Goal: Task Accomplishment & Management: Manage account settings

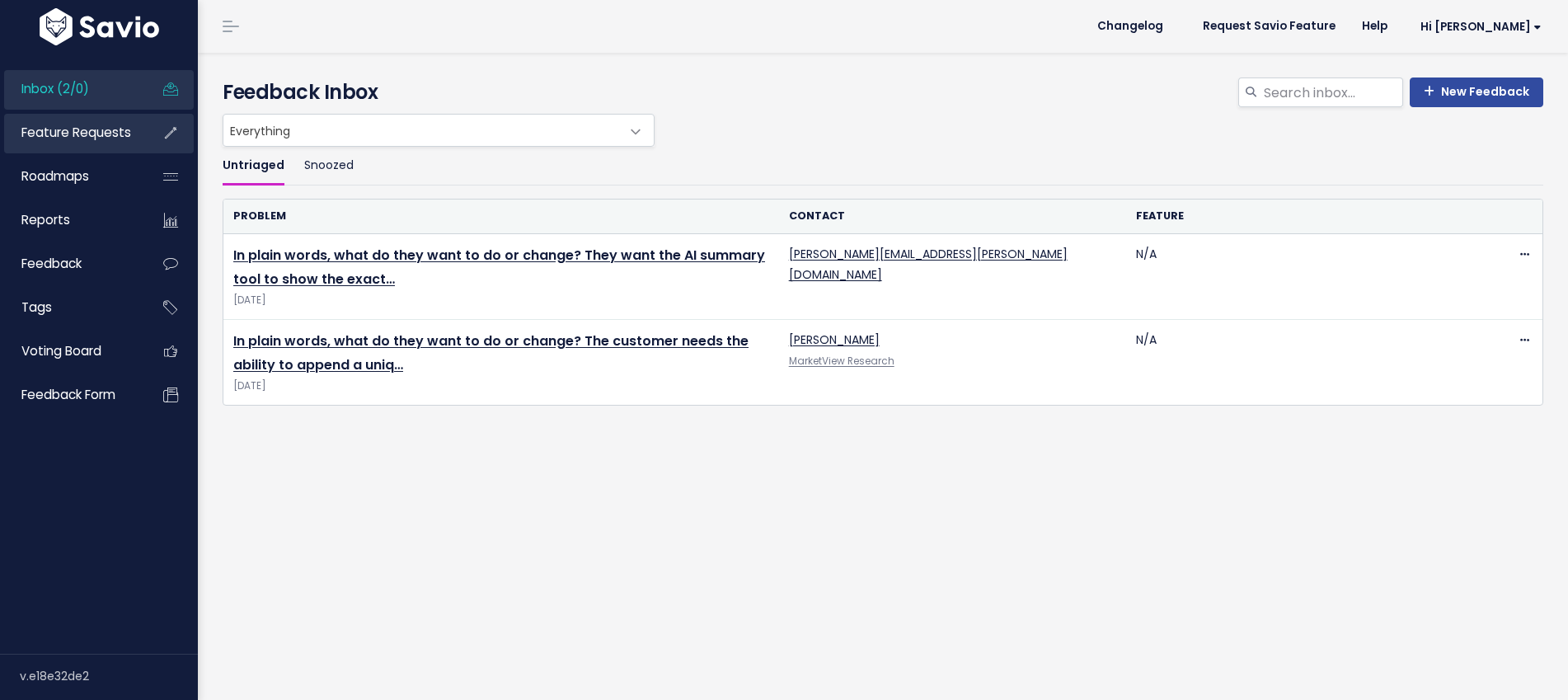
click at [98, 129] on span "Feature Requests" at bounding box center [77, 132] width 109 height 17
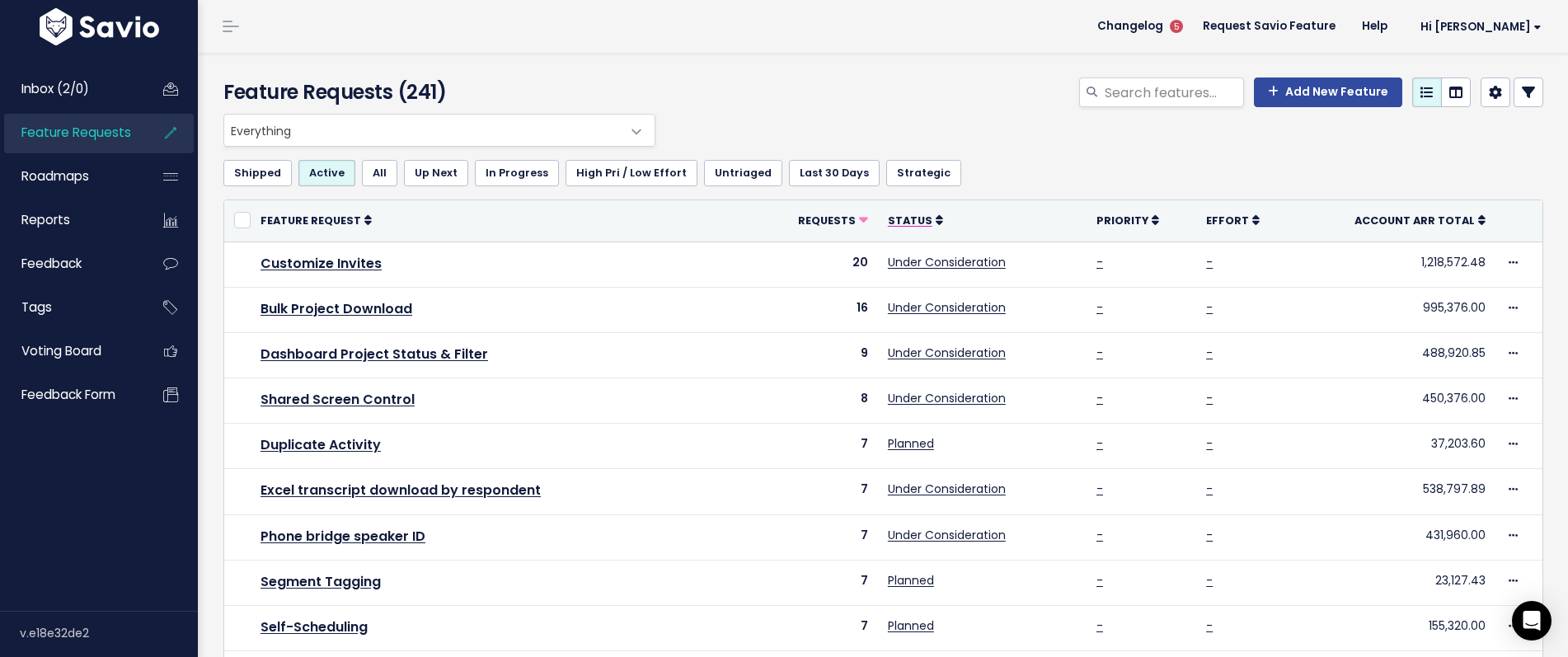
click at [917, 226] on span "Status" at bounding box center [910, 220] width 45 height 14
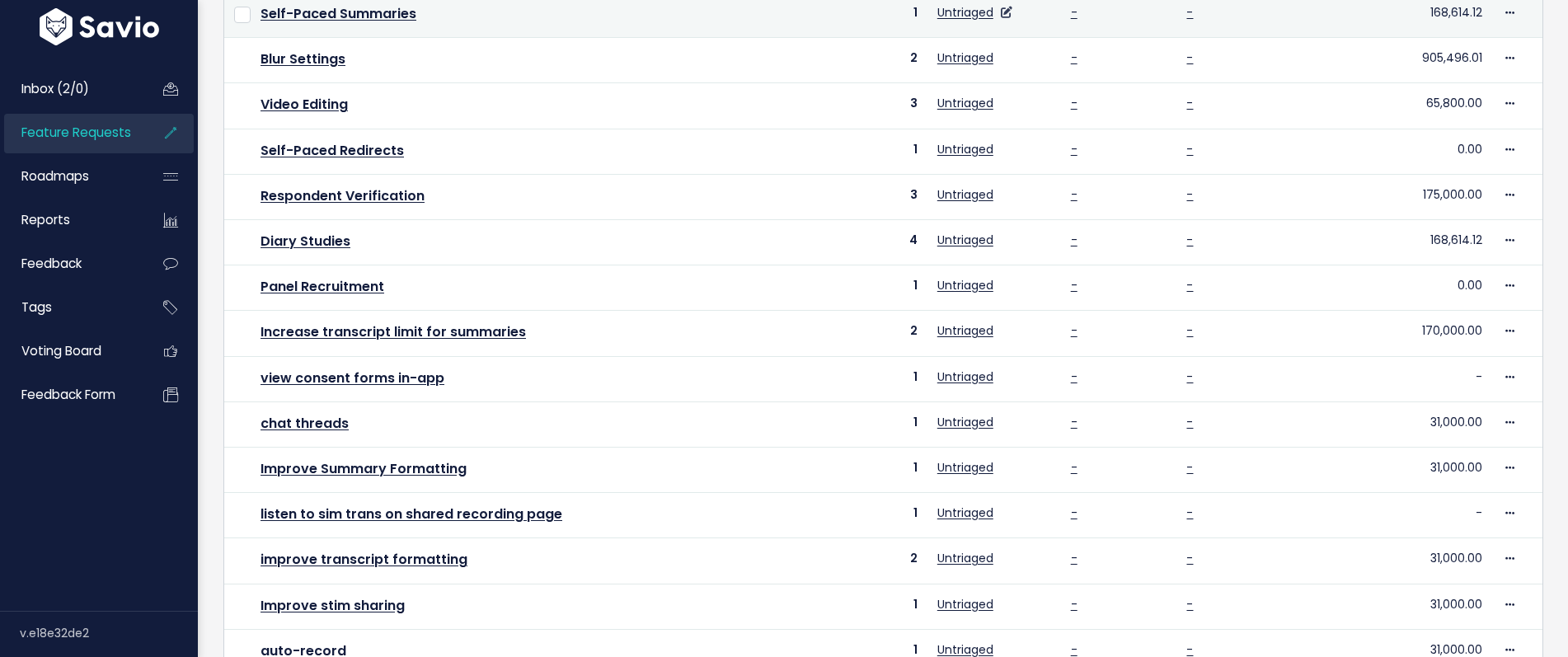
scroll to position [579, 0]
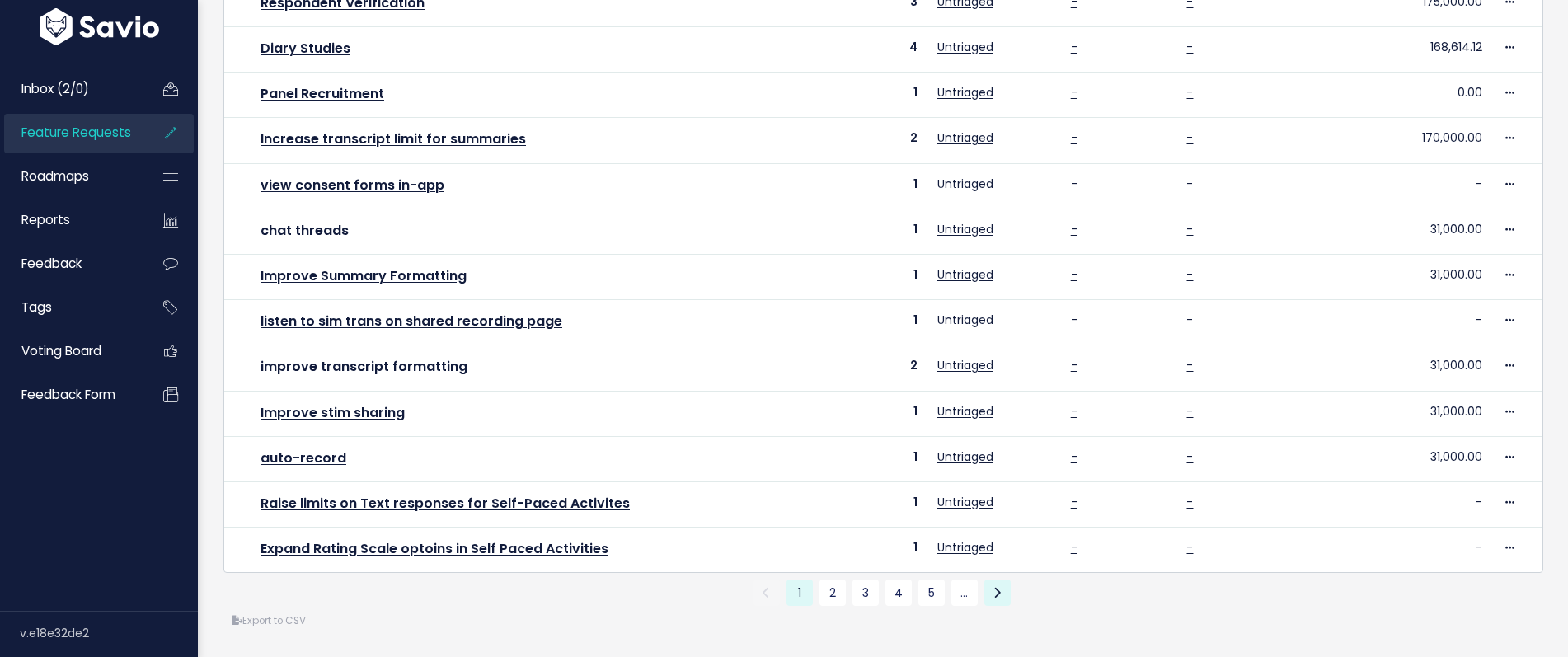
click at [999, 598] on icon at bounding box center [997, 592] width 7 height 12
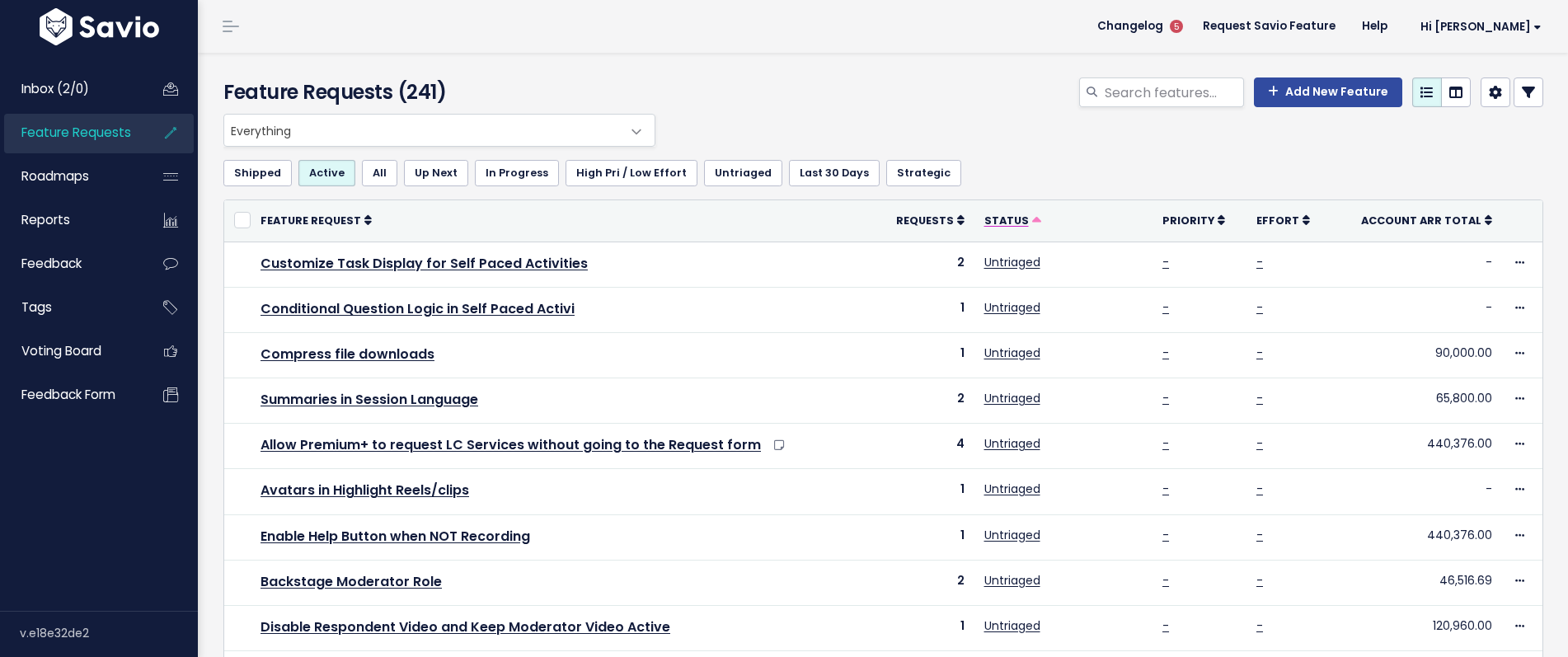
click at [1009, 220] on span "Status" at bounding box center [1006, 220] width 45 height 14
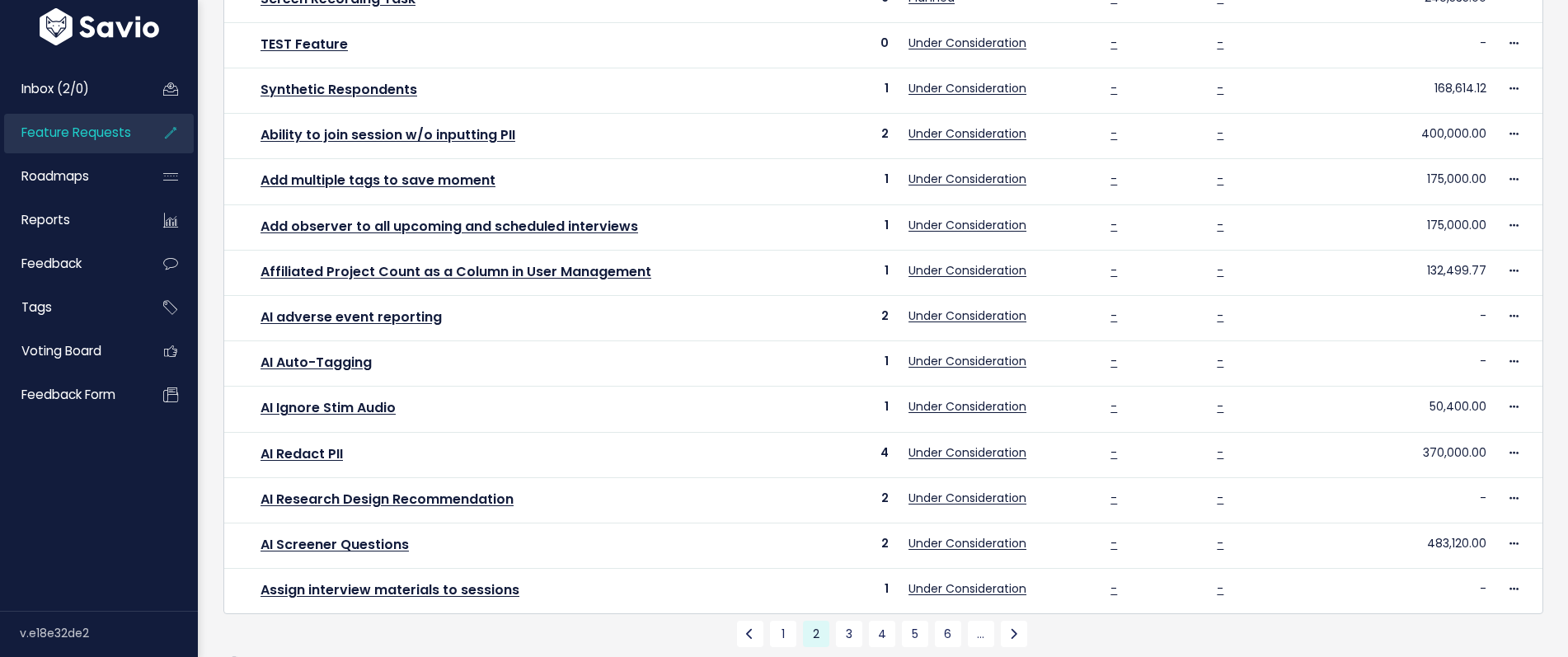
scroll to position [579, 0]
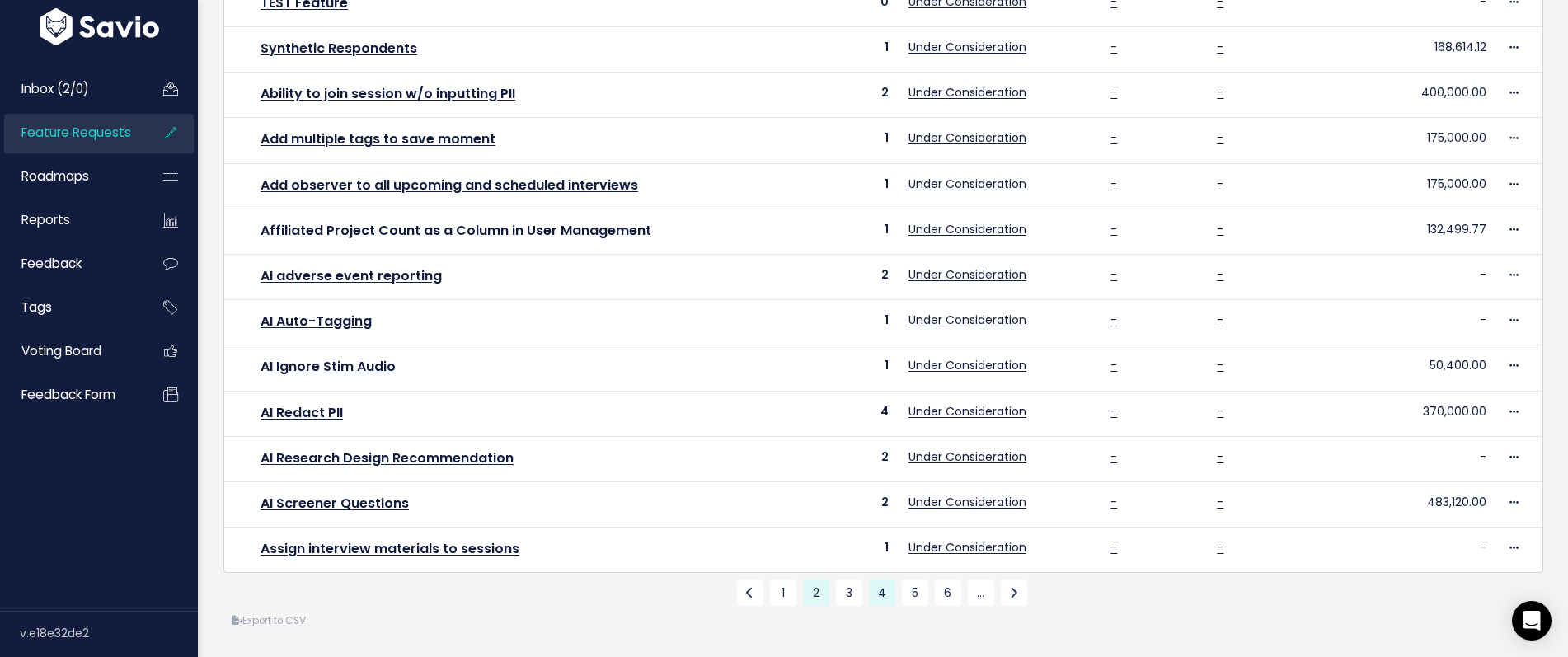
click at [877, 593] on link "4" at bounding box center [882, 592] width 26 height 26
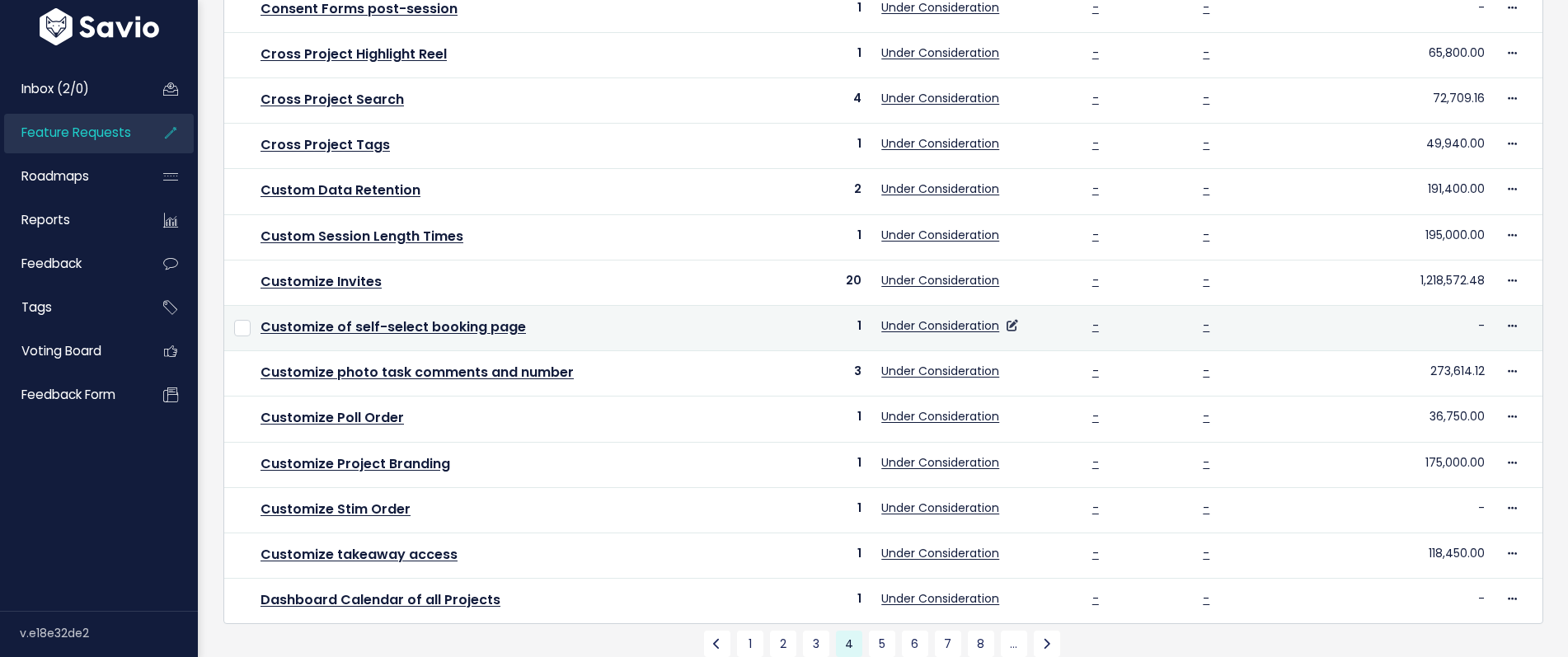
scroll to position [579, 0]
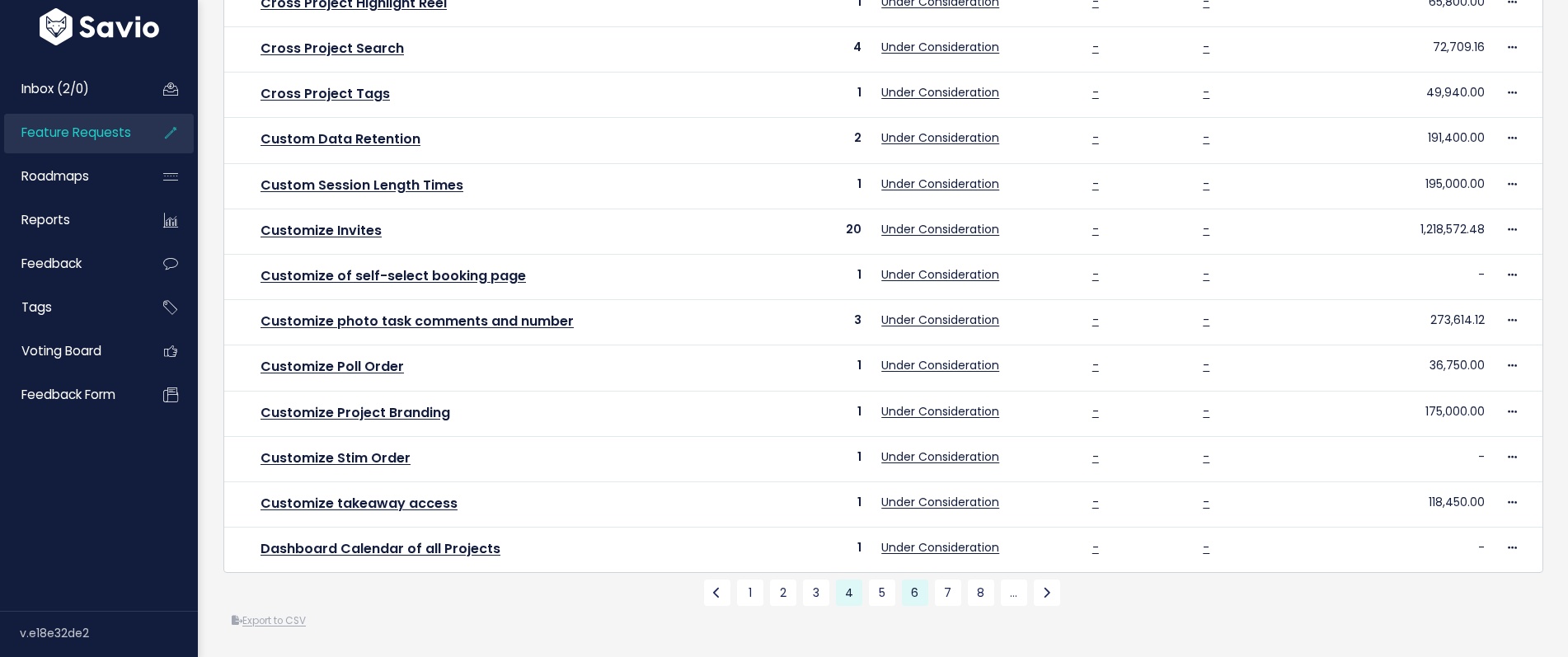
click at [918, 593] on link "6" at bounding box center [915, 592] width 26 height 26
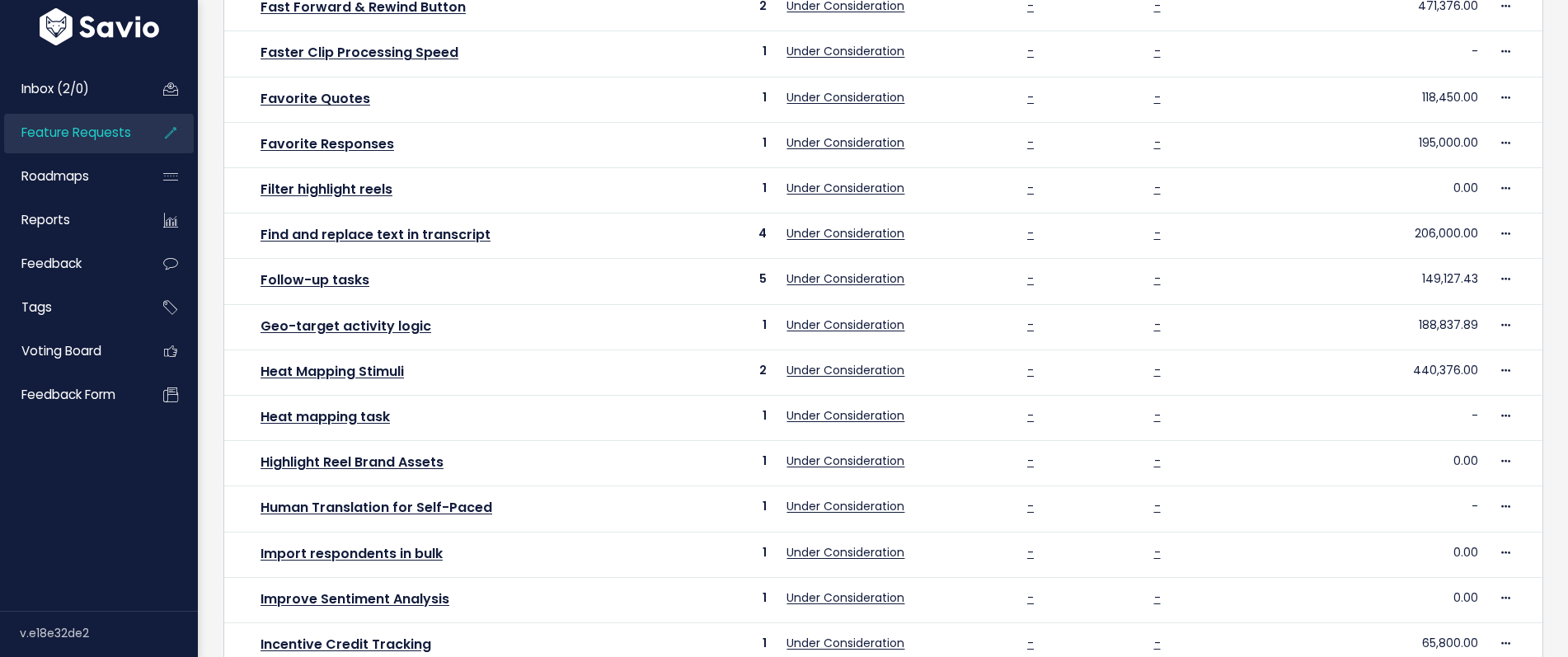
scroll to position [579, 0]
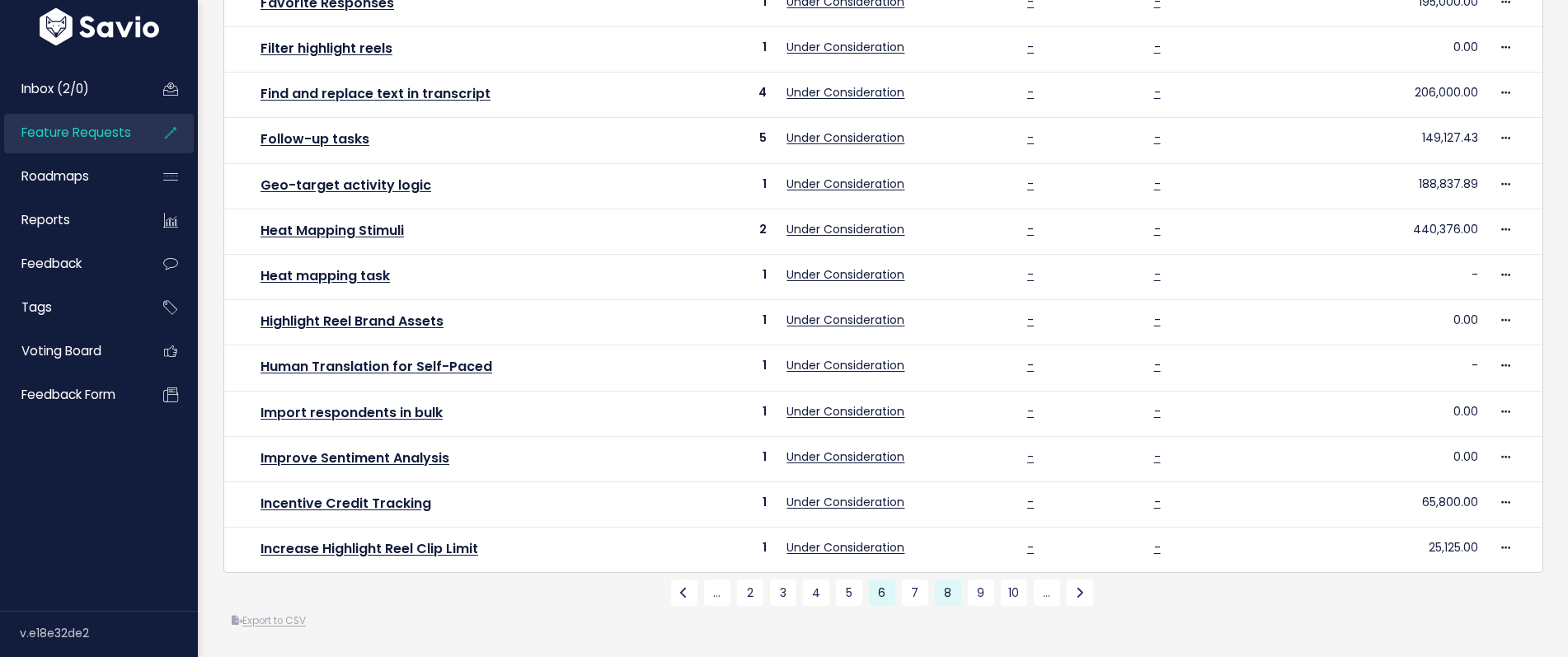
click at [952, 592] on link "8" at bounding box center [948, 592] width 26 height 26
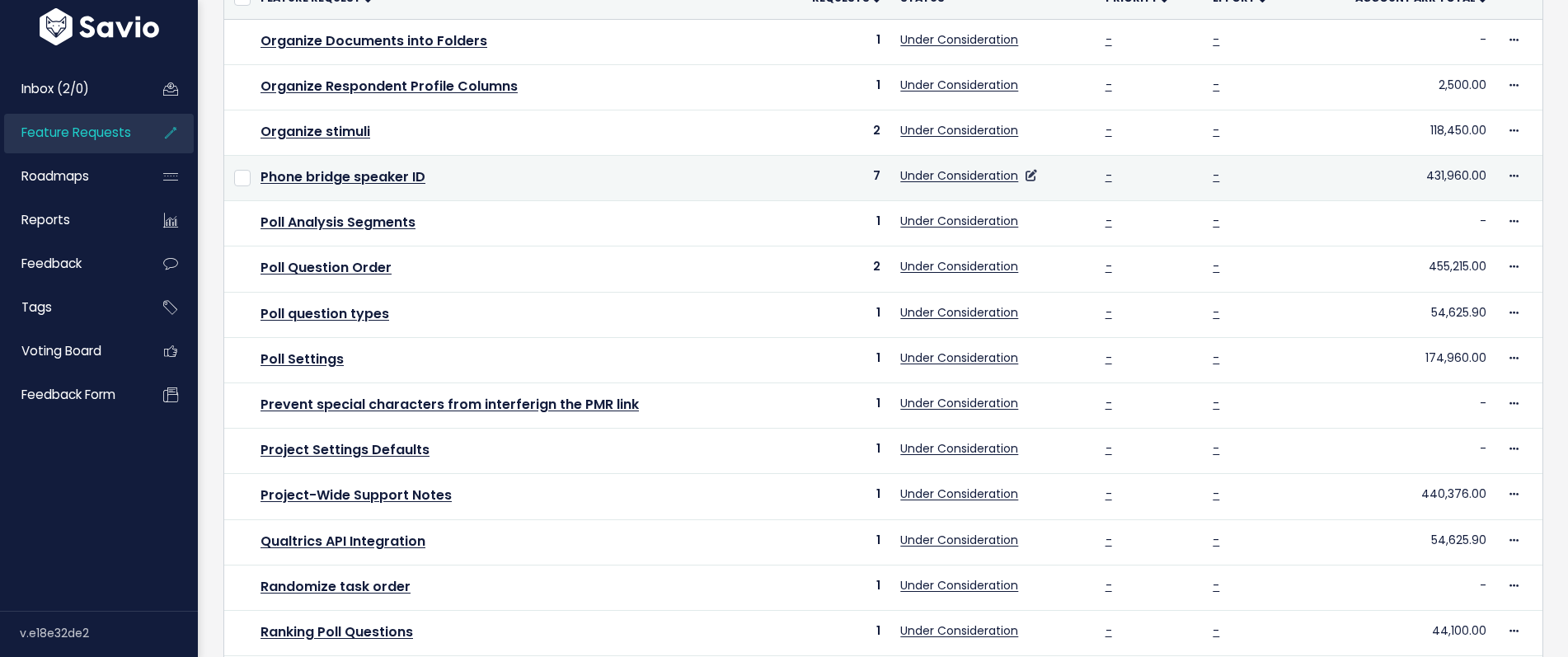
scroll to position [579, 0]
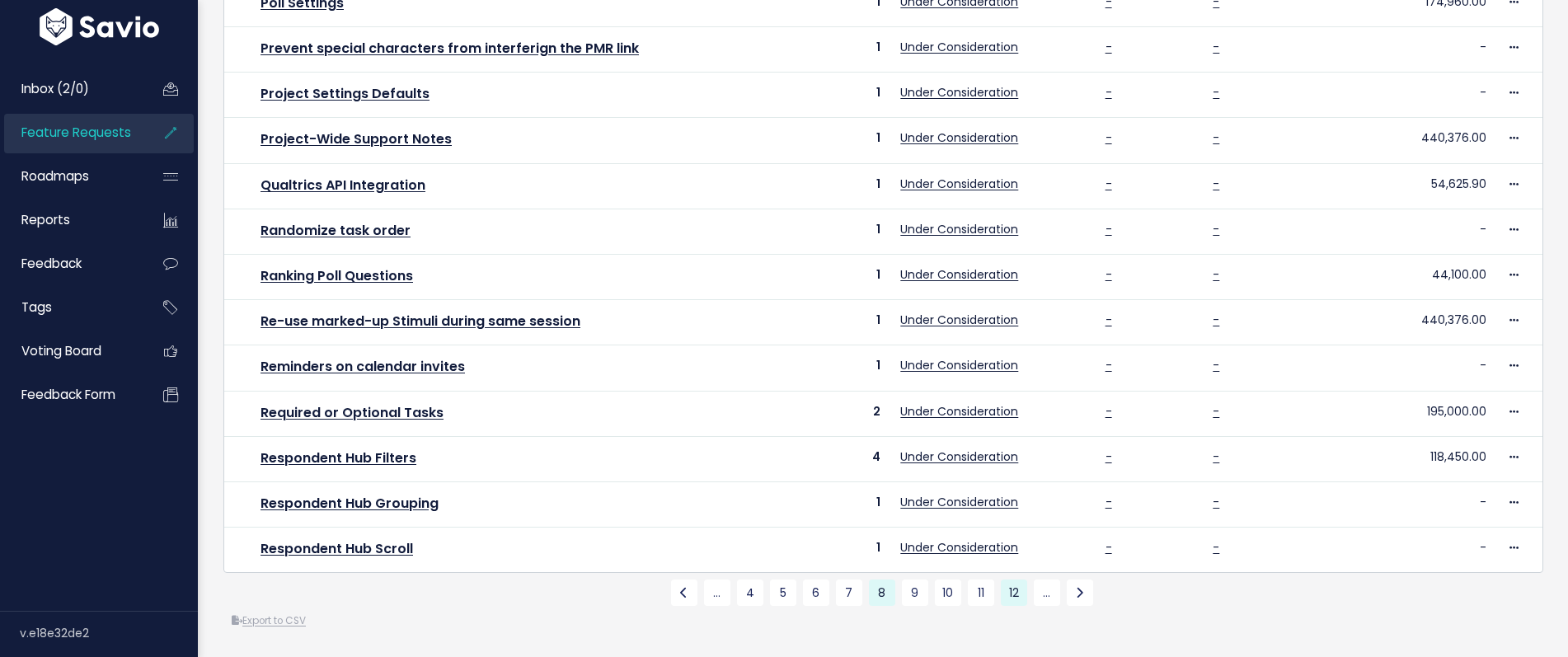
click at [1009, 593] on link "12" at bounding box center [1013, 592] width 26 height 26
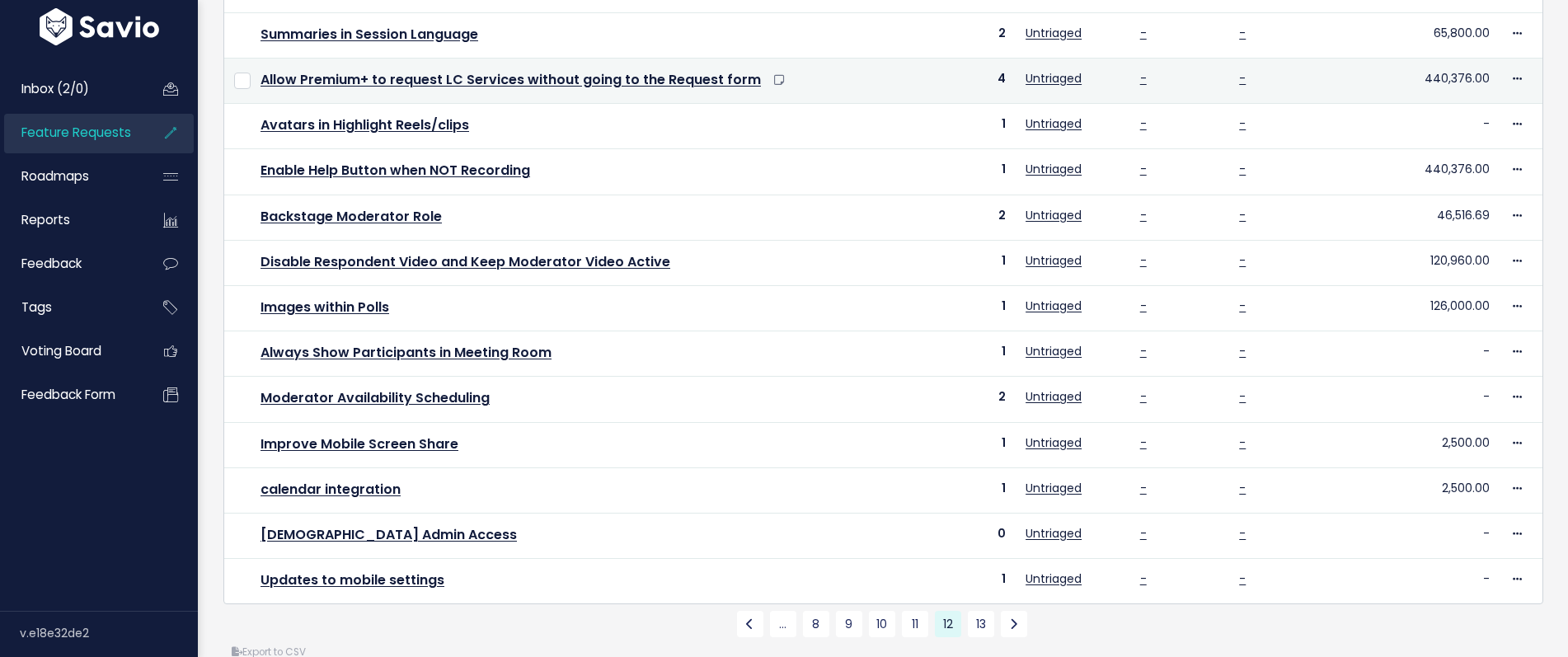
scroll to position [579, 0]
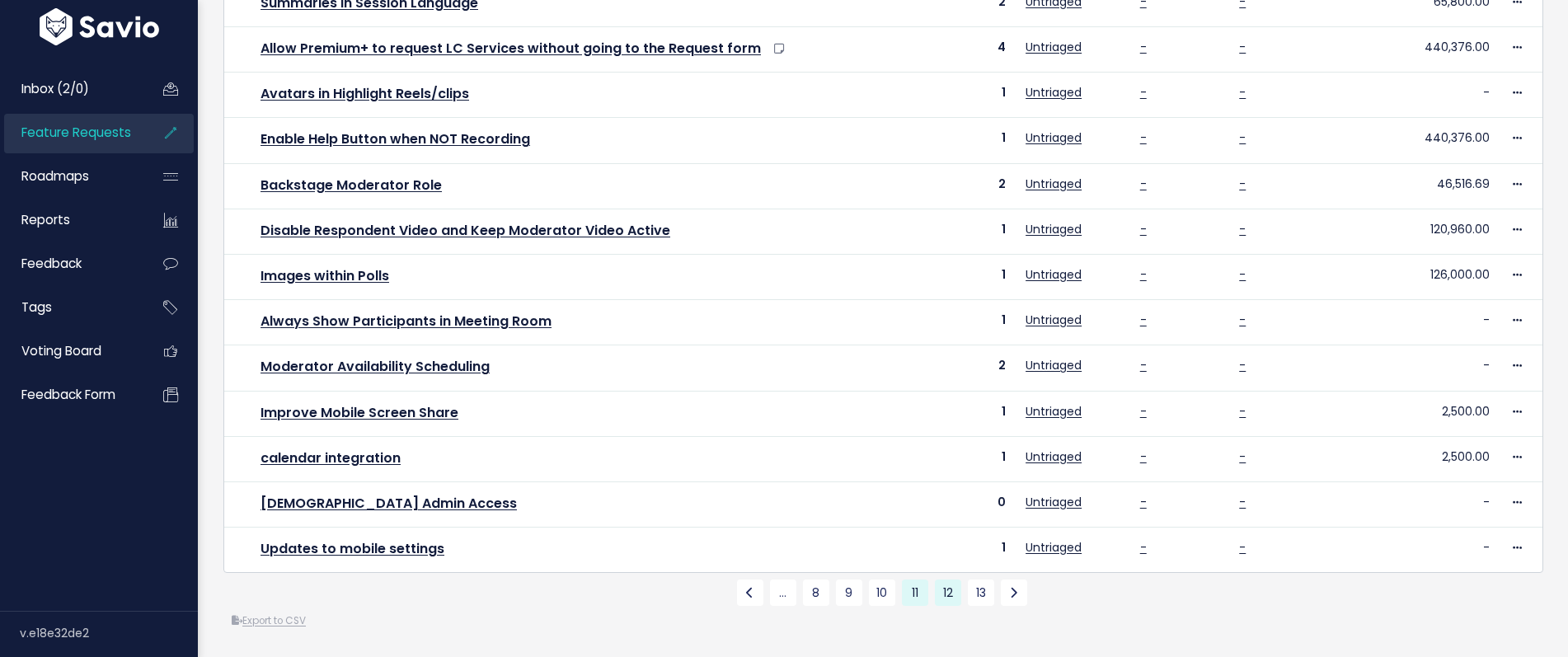
click at [915, 596] on link "11" at bounding box center [915, 592] width 26 height 26
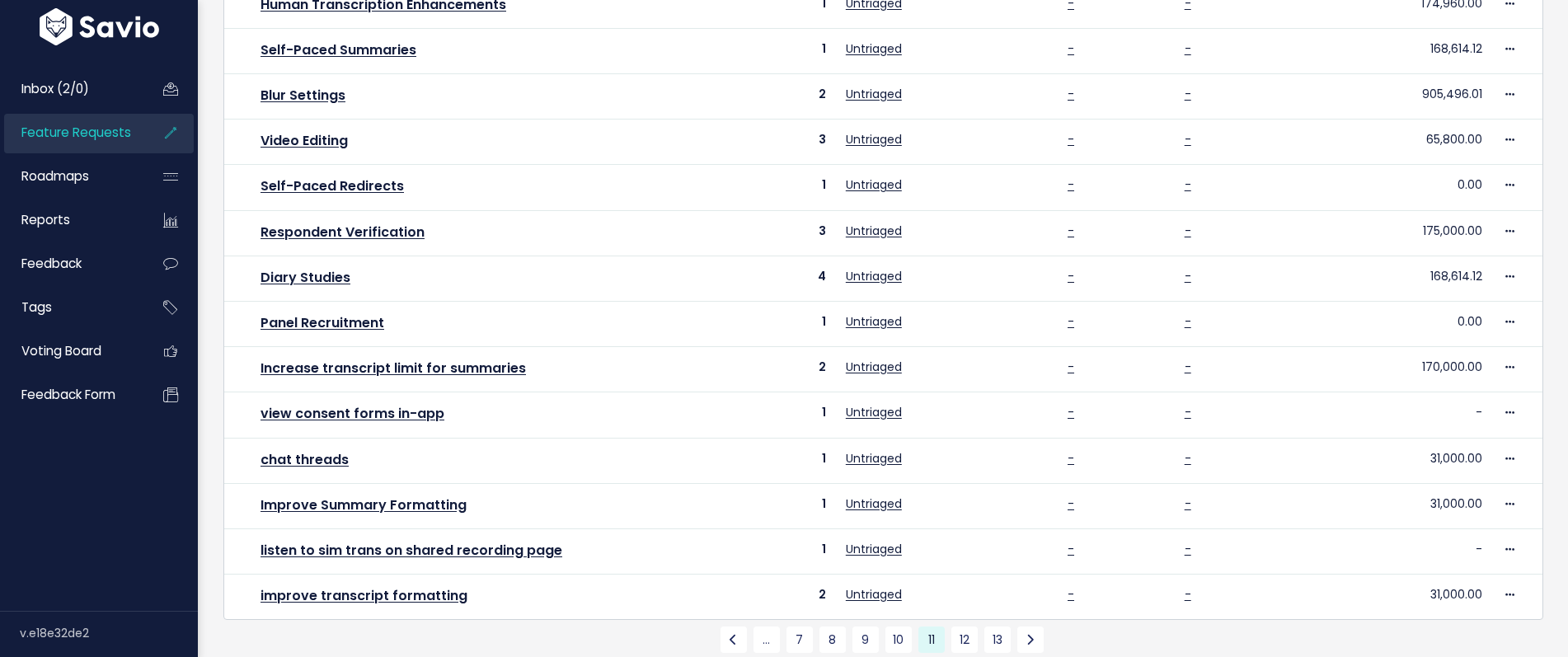
scroll to position [579, 0]
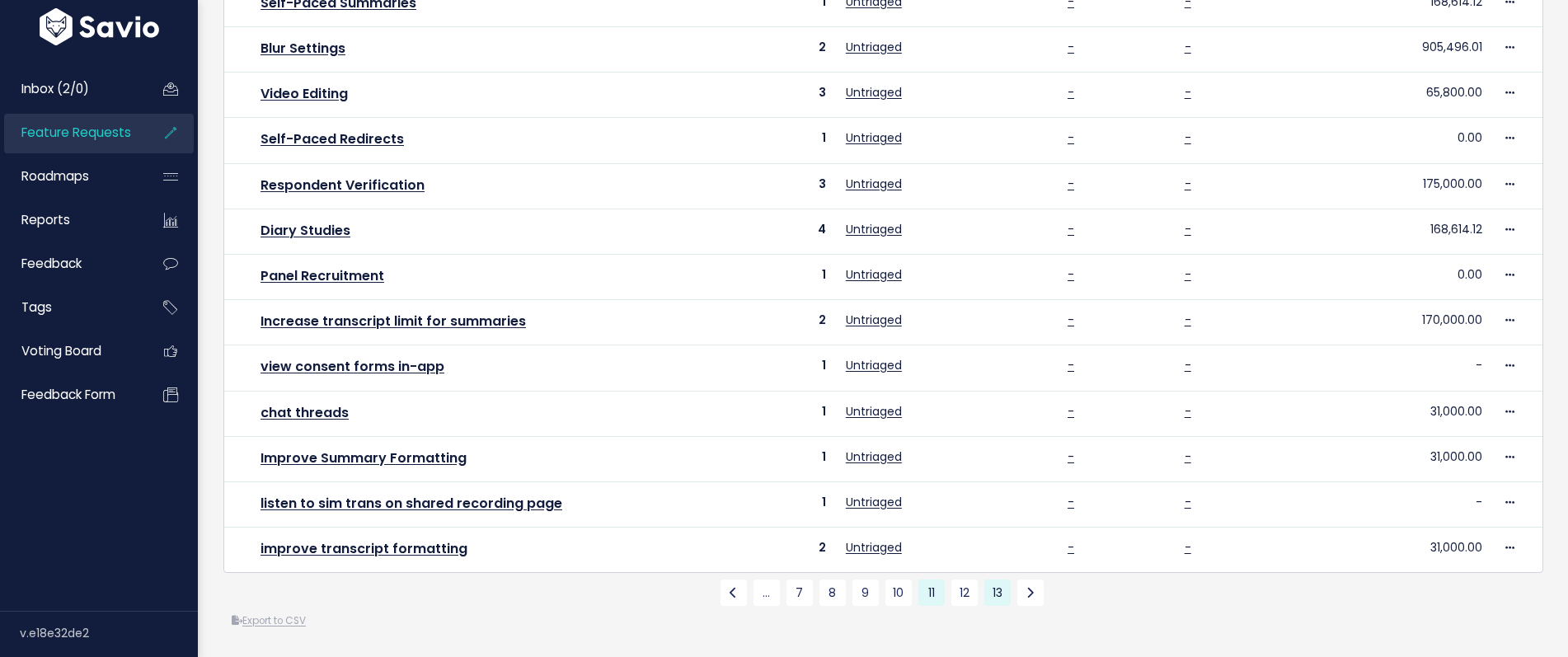
click at [993, 597] on link "13" at bounding box center [997, 592] width 26 height 26
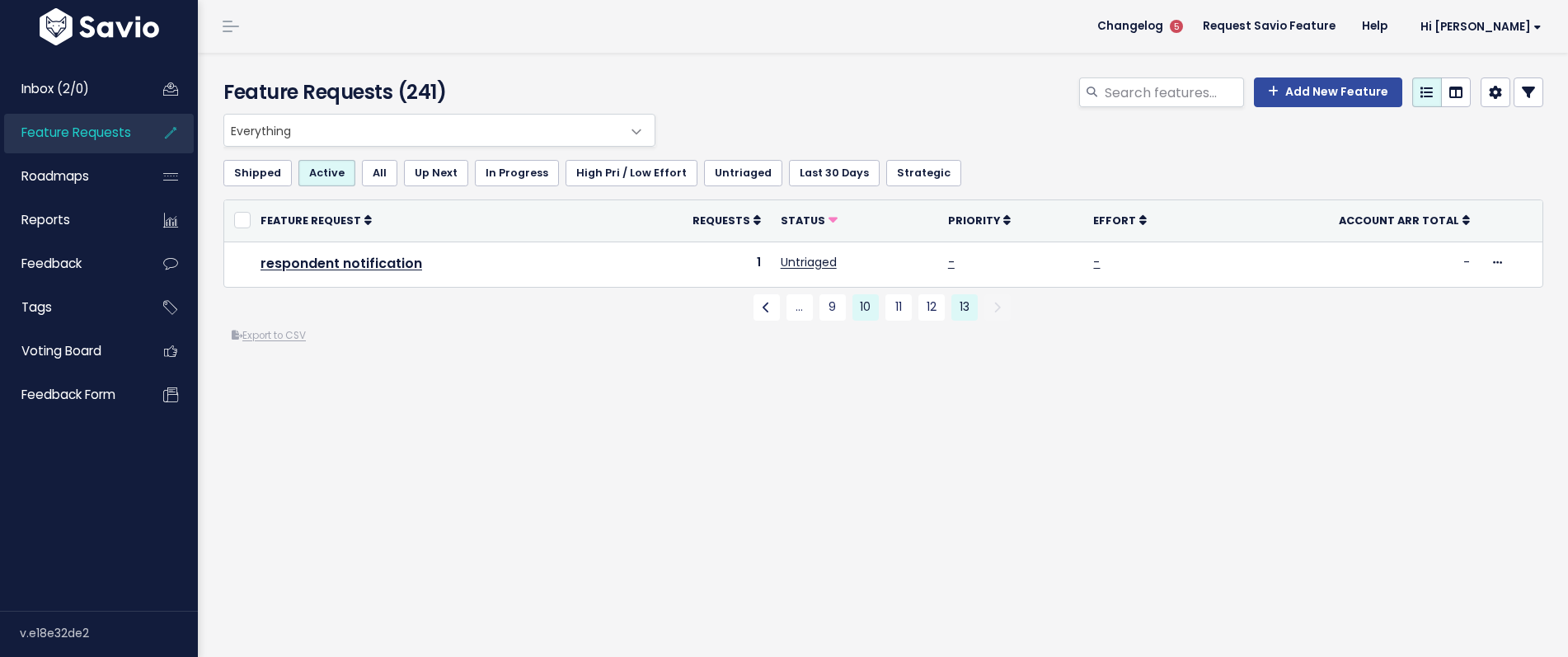
click at [857, 310] on link "10" at bounding box center [866, 307] width 26 height 26
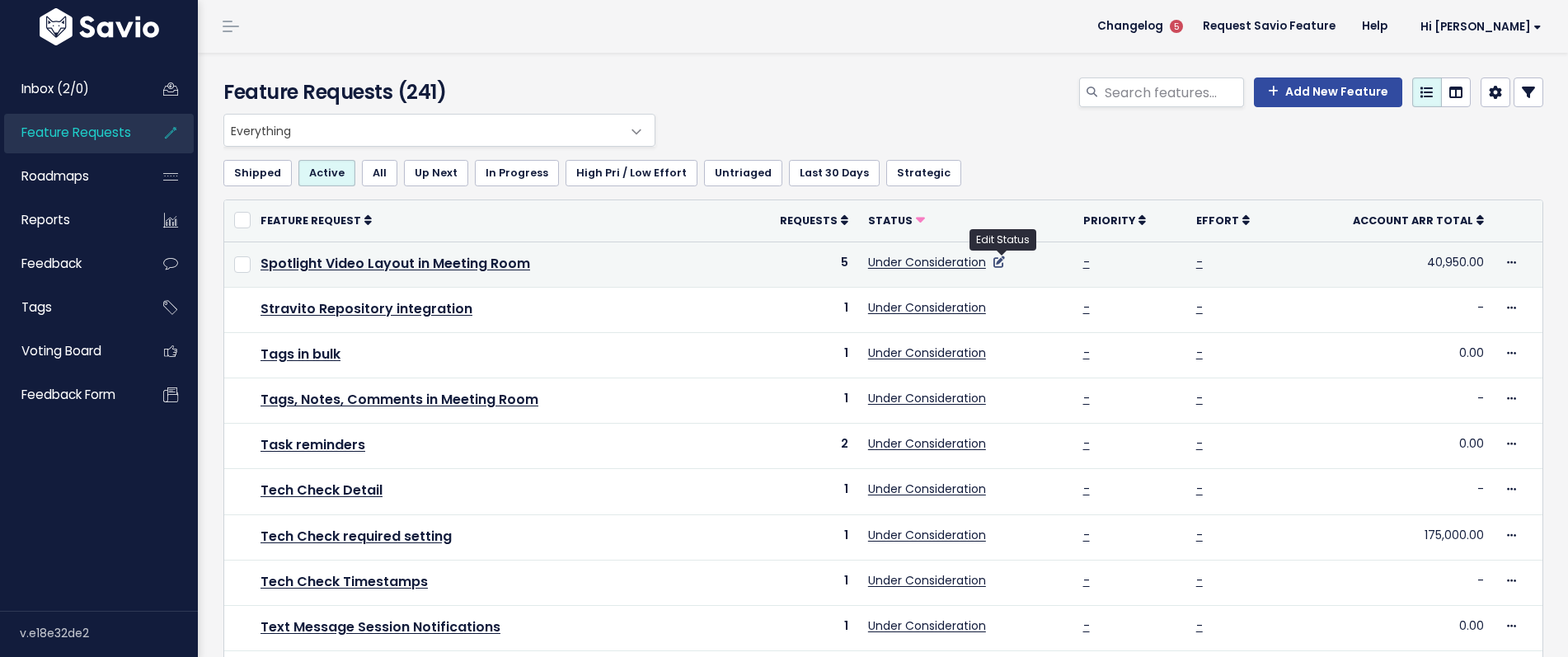
click at [1002, 262] on icon at bounding box center [999, 262] width 12 height 12
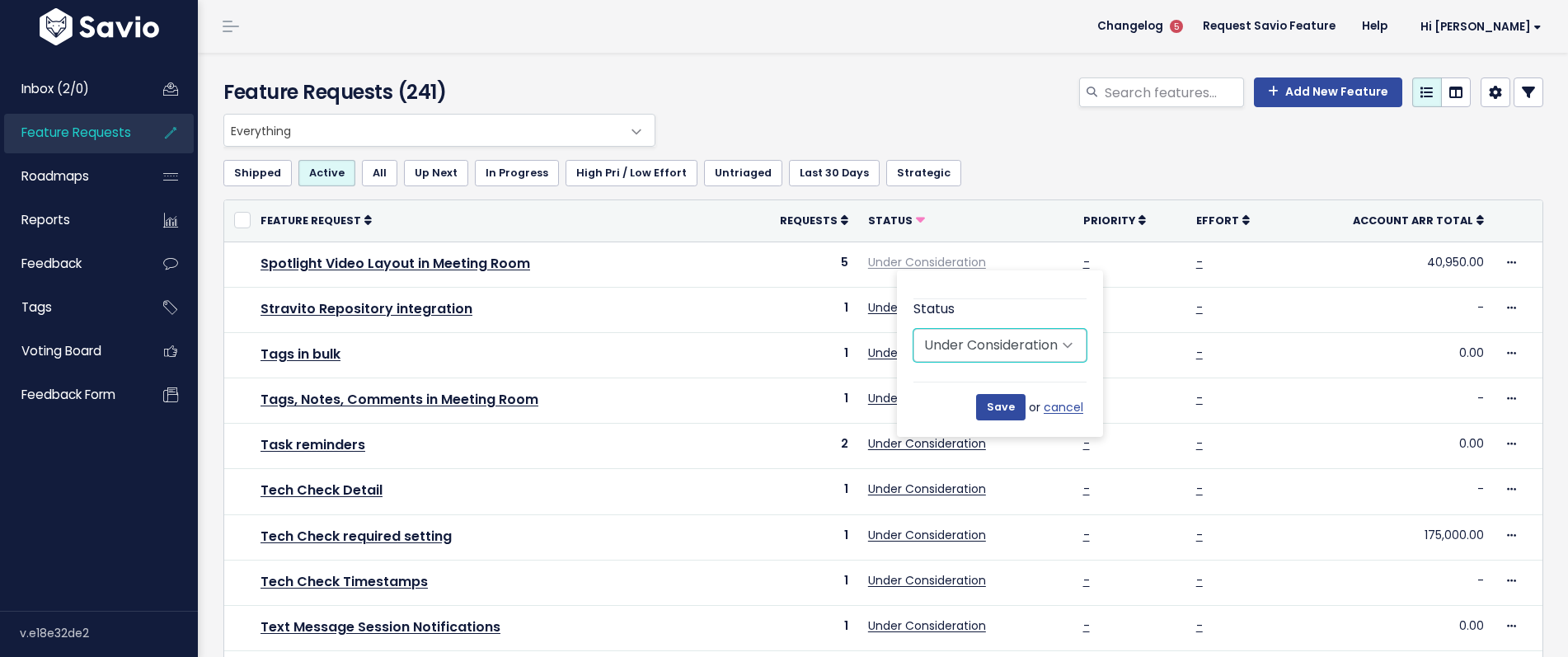
click at [1053, 348] on select "Untriaged Under Consideration Planned In Progress Done Closed Won't do" at bounding box center [1000, 345] width 173 height 33
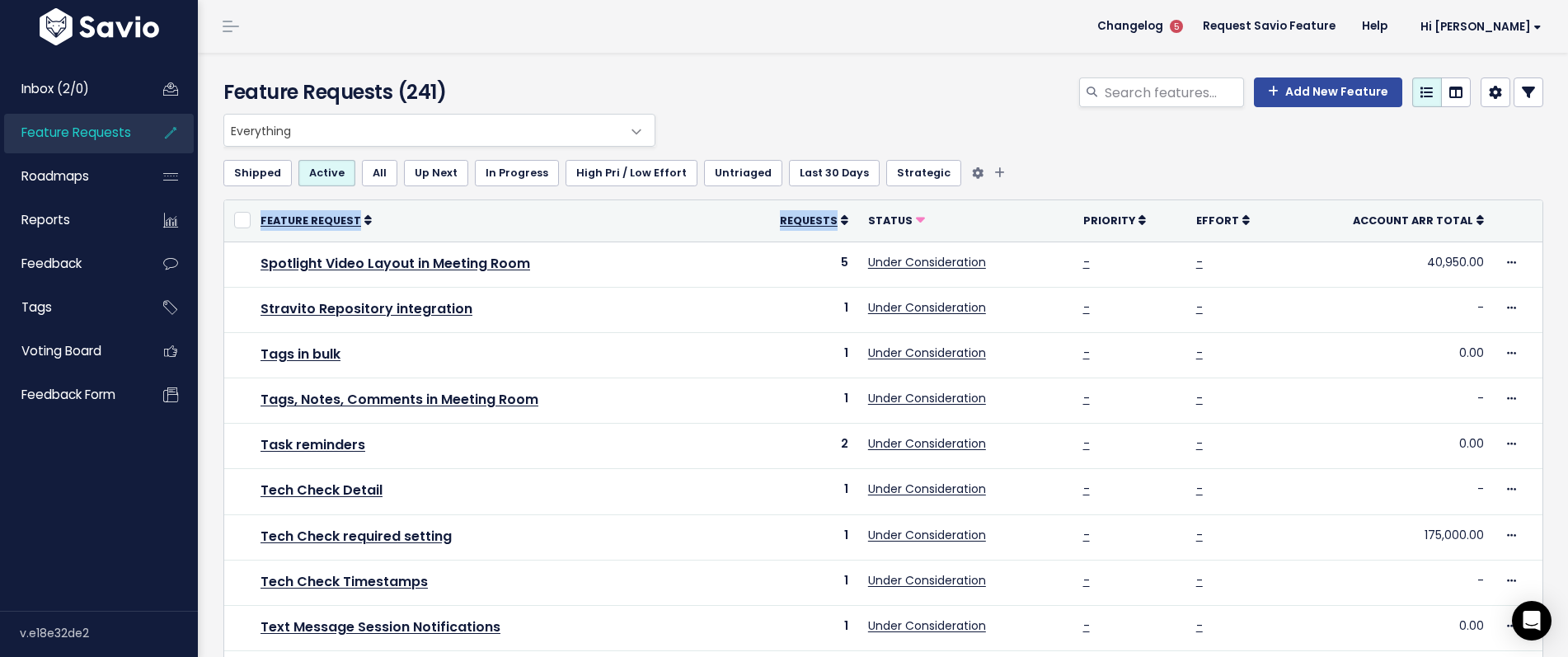
click at [369, 172] on link "All" at bounding box center [379, 173] width 36 height 26
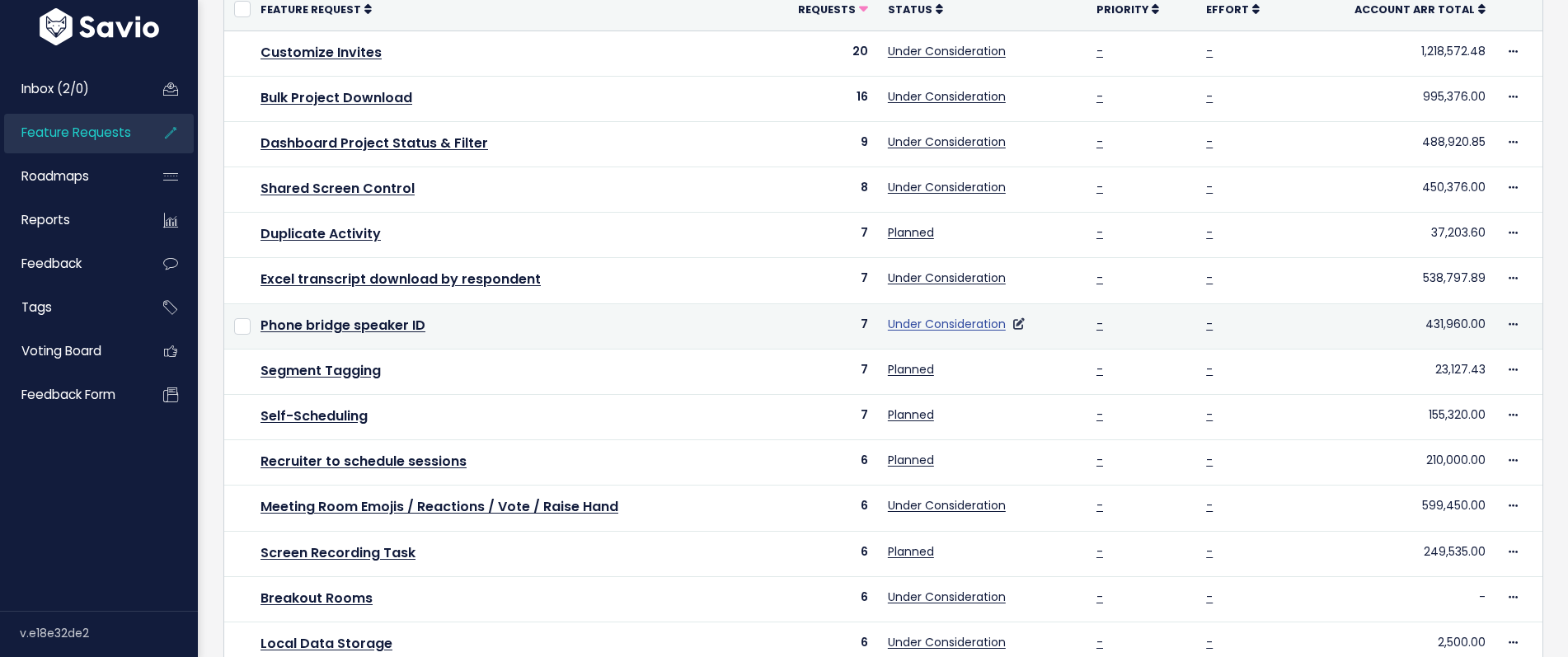
scroll to position [51, 0]
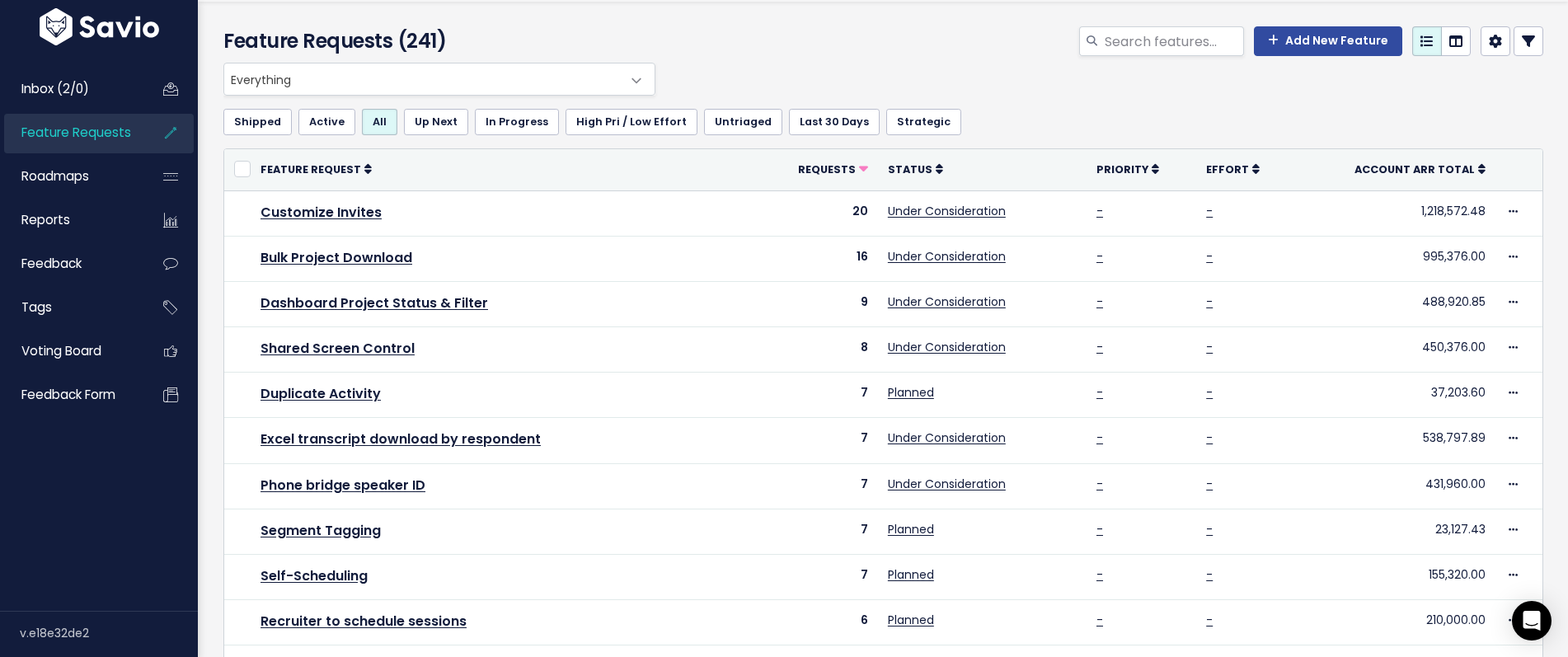
click at [1532, 41] on icon at bounding box center [1528, 41] width 13 height 13
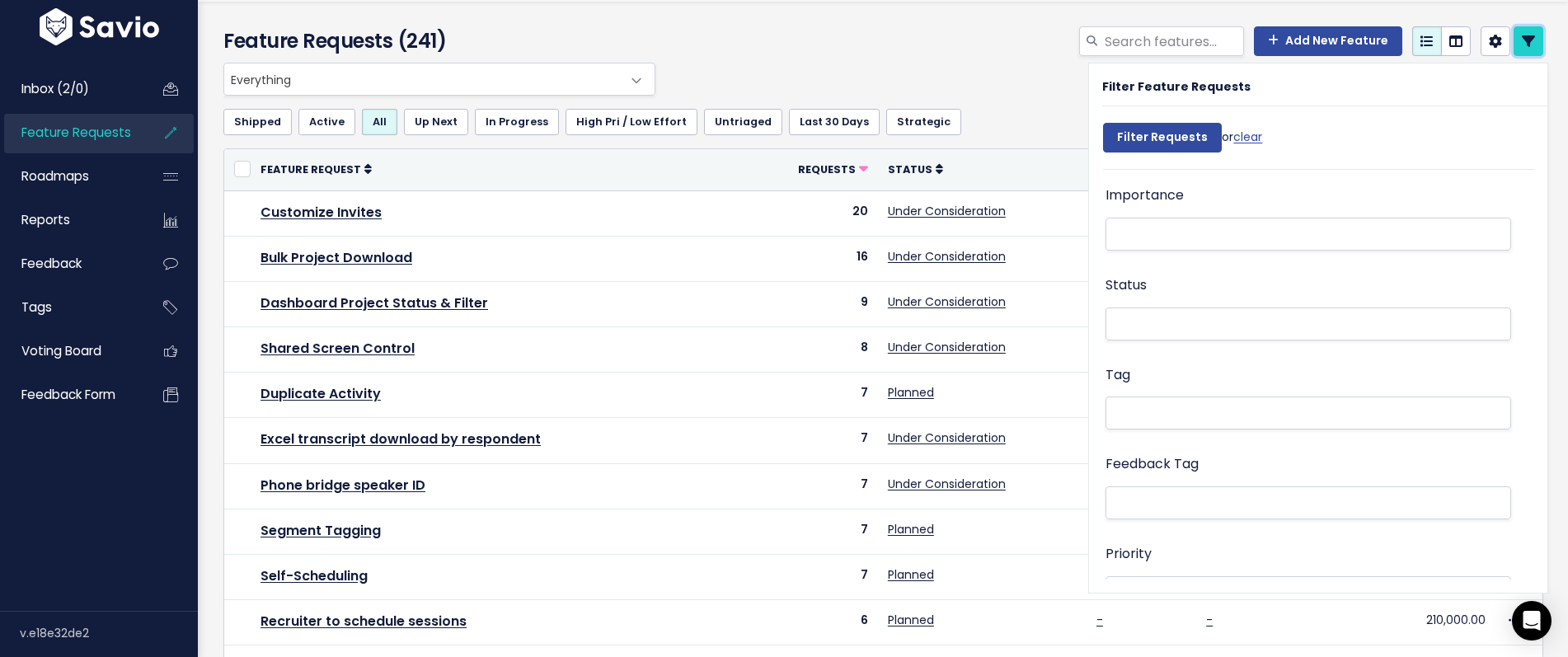
scroll to position [292, 0]
click at [1136, 296] on li at bounding box center [1305, 303] width 388 height 21
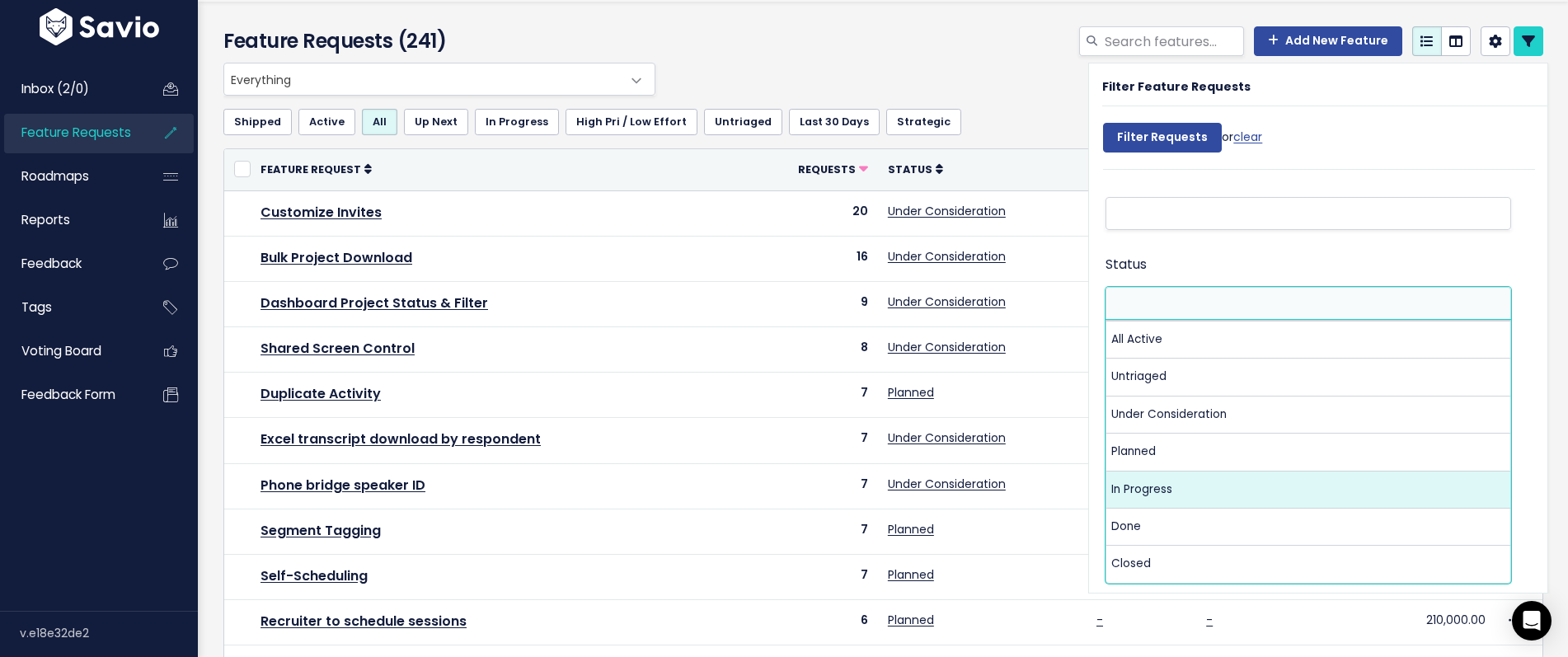
select select "IN_PROGRESS"
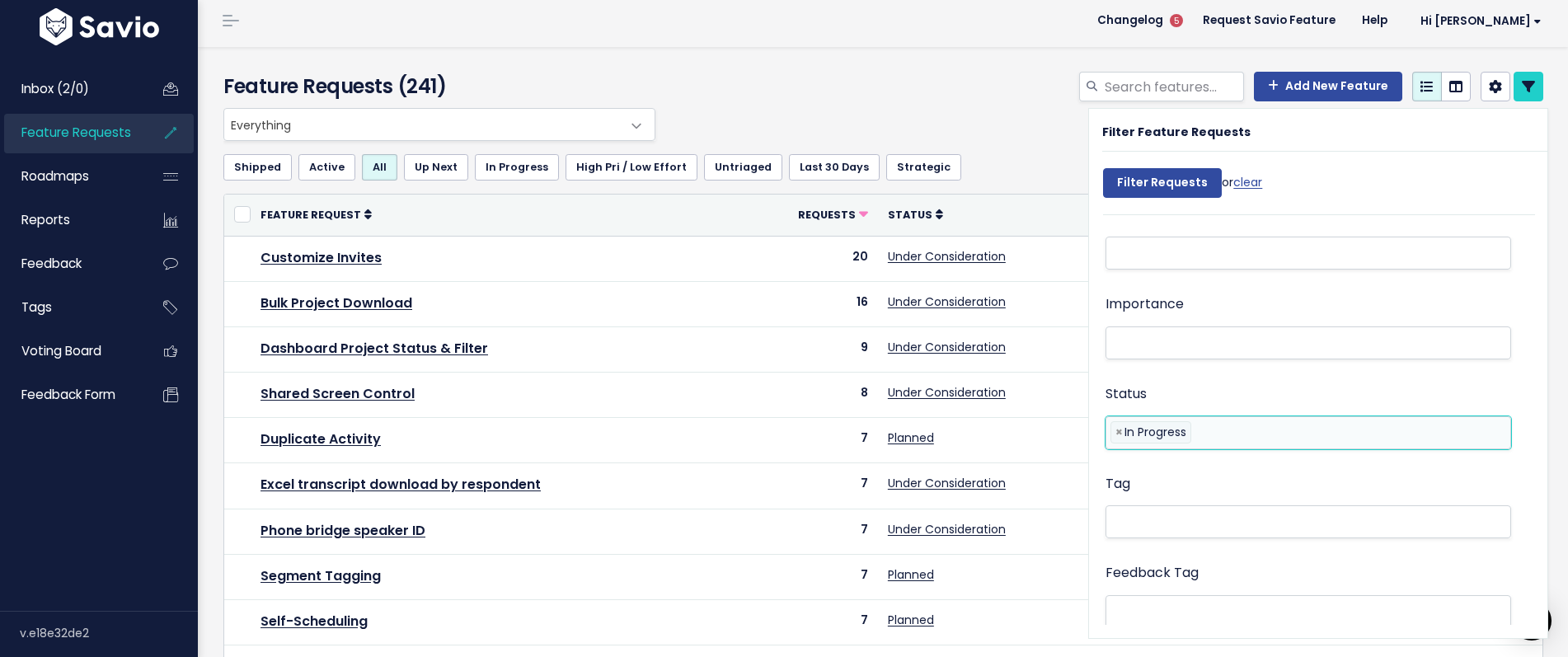
scroll to position [0, 0]
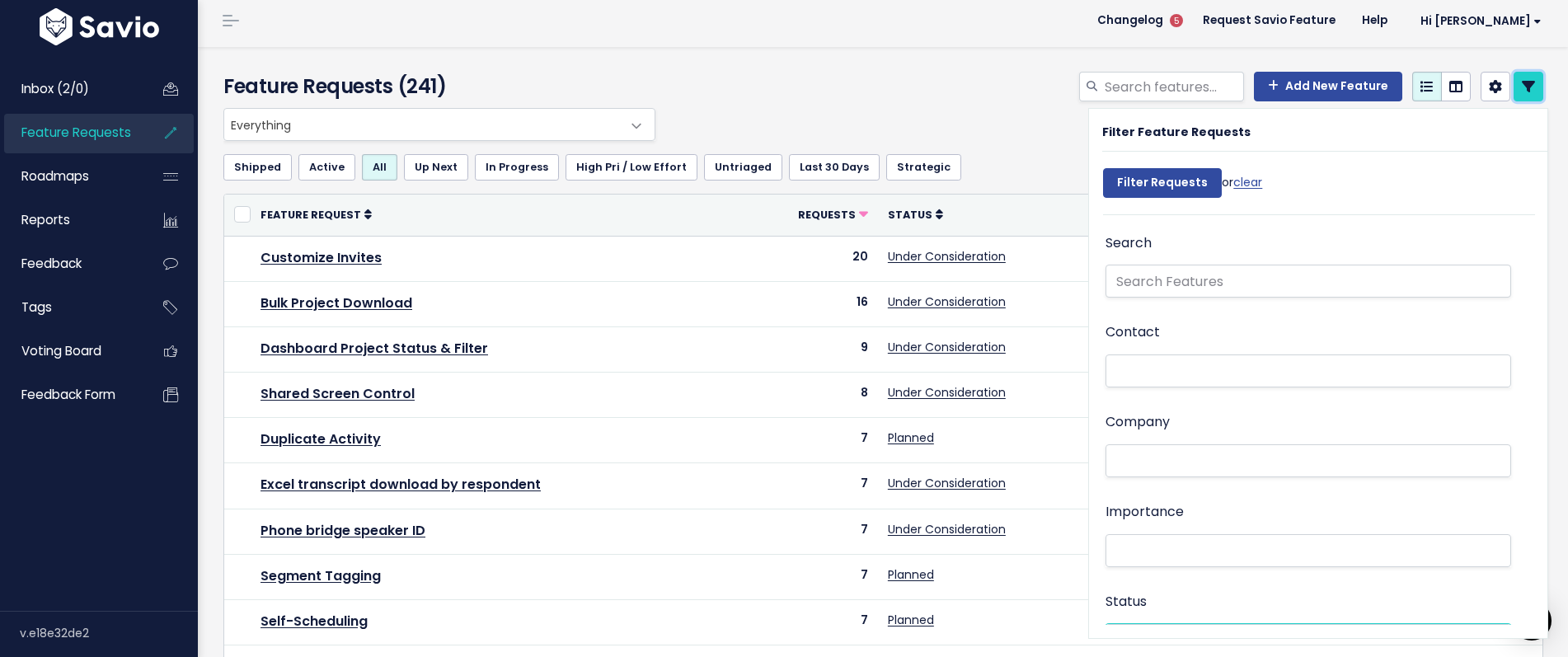
click at [1527, 94] on link at bounding box center [1528, 87] width 30 height 30
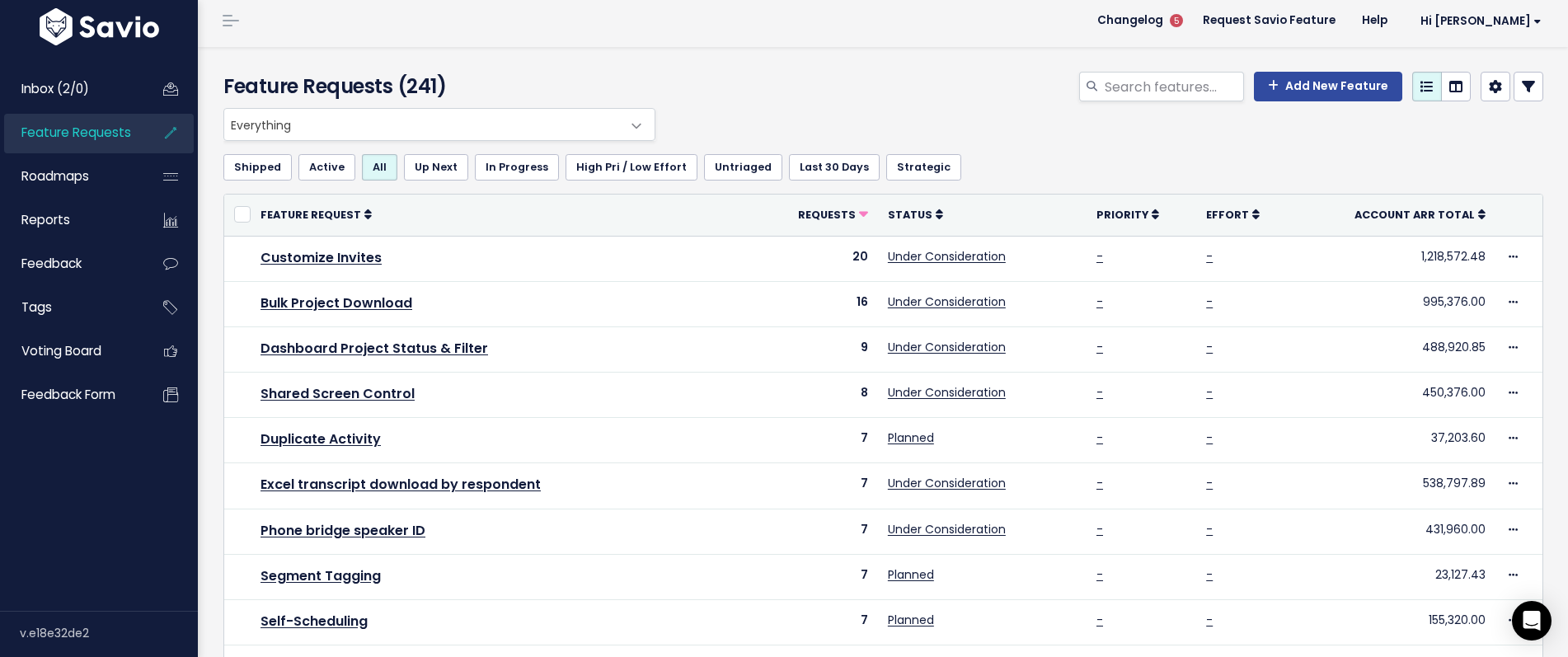
click at [1527, 89] on icon at bounding box center [1528, 87] width 13 height 13
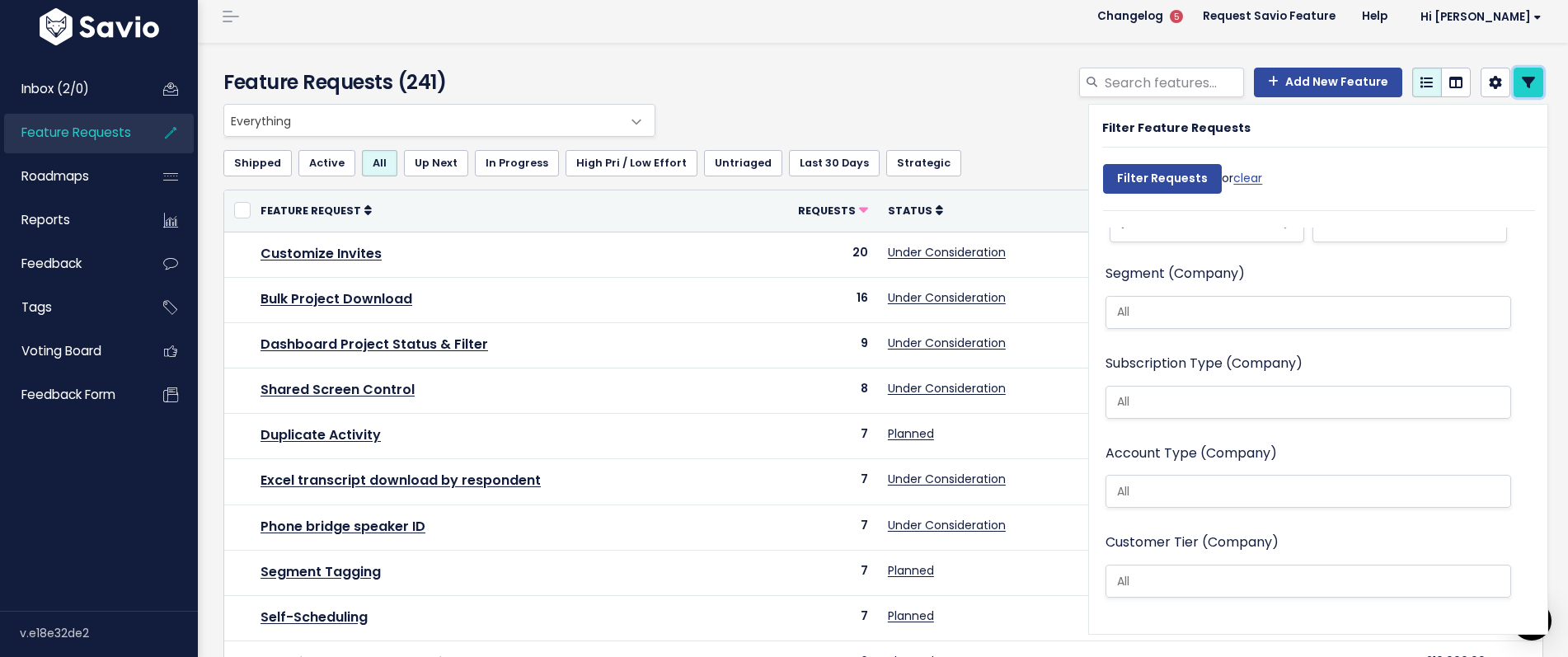
scroll to position [1443, 0]
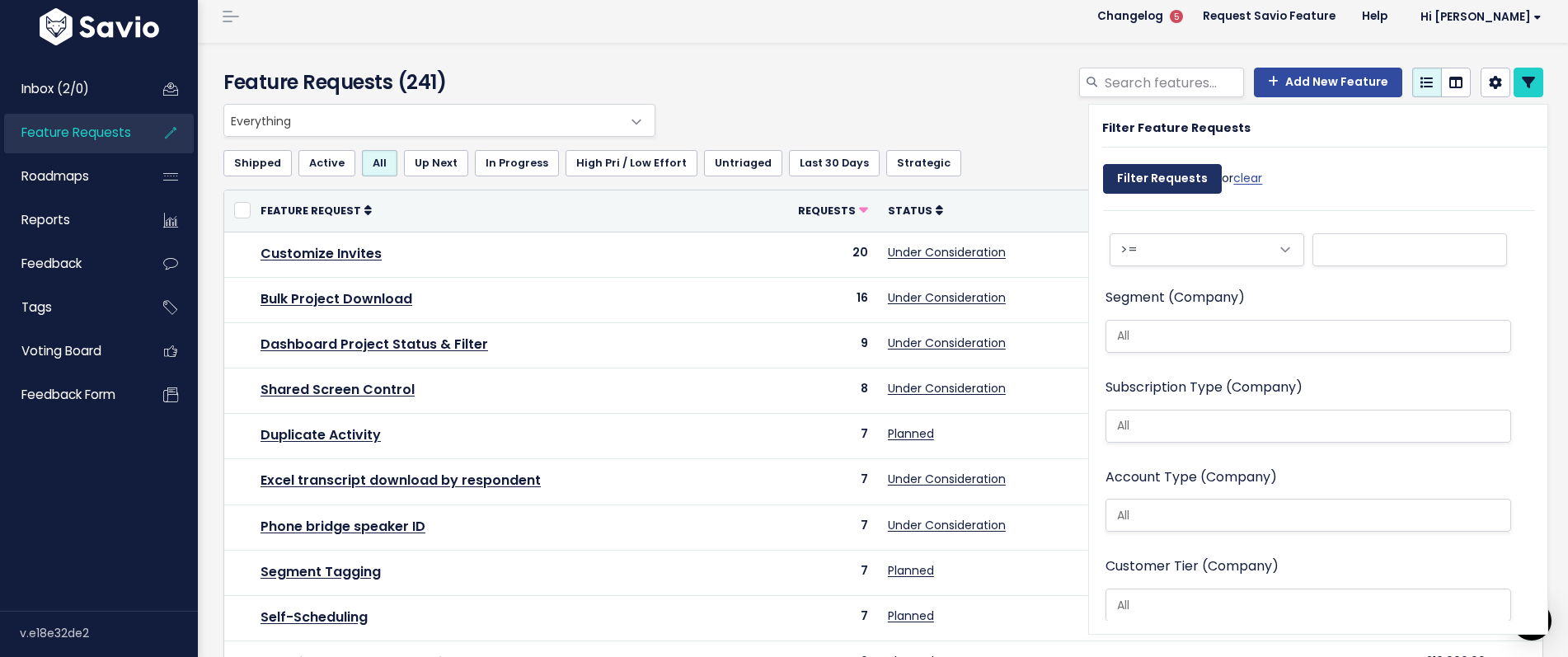
click at [1165, 182] on input "Filter Requests" at bounding box center [1163, 179] width 118 height 30
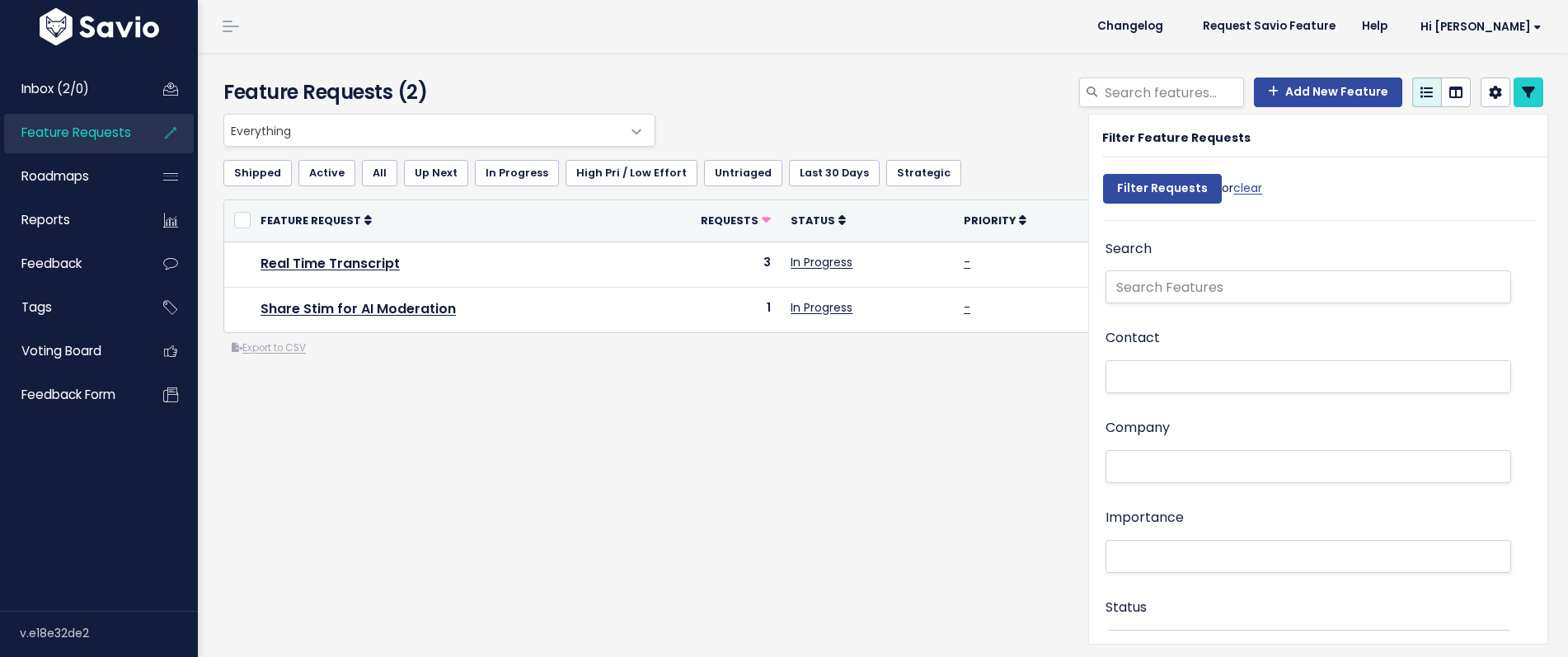
select select
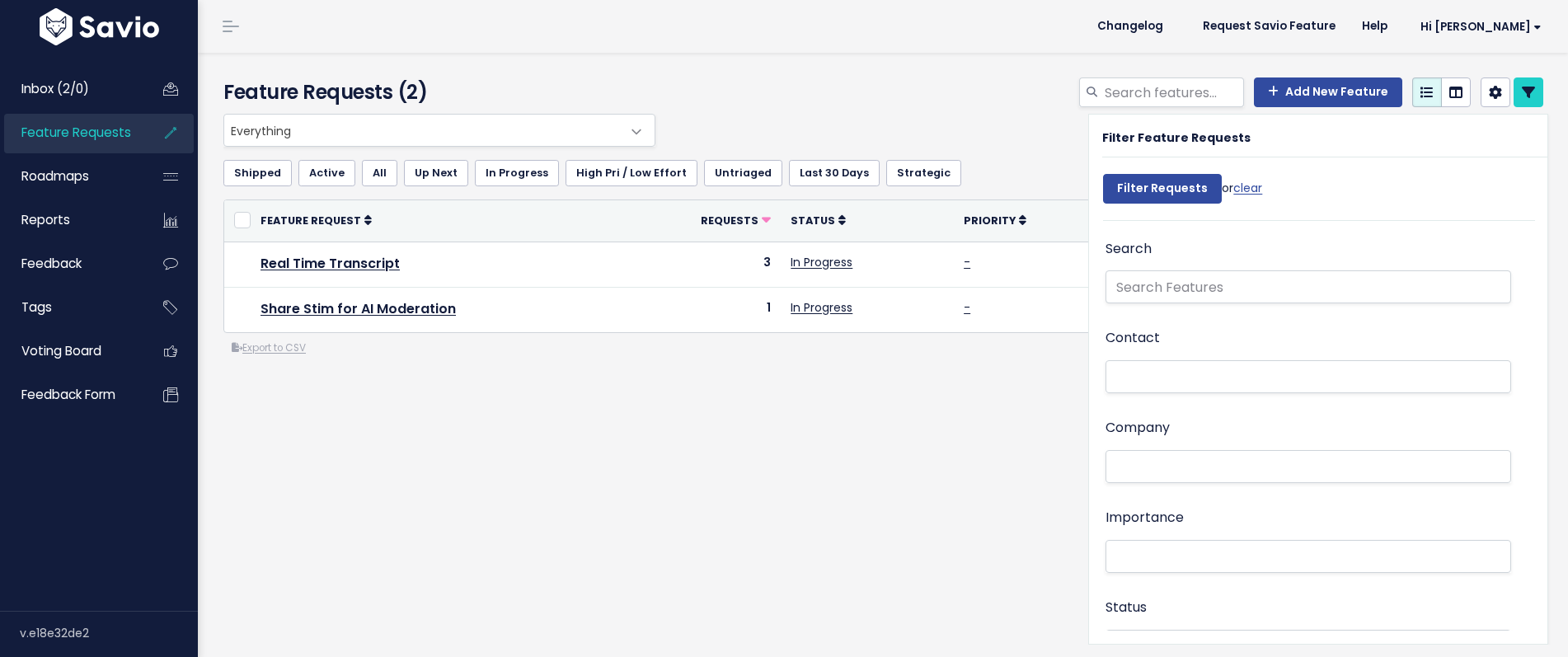
select select
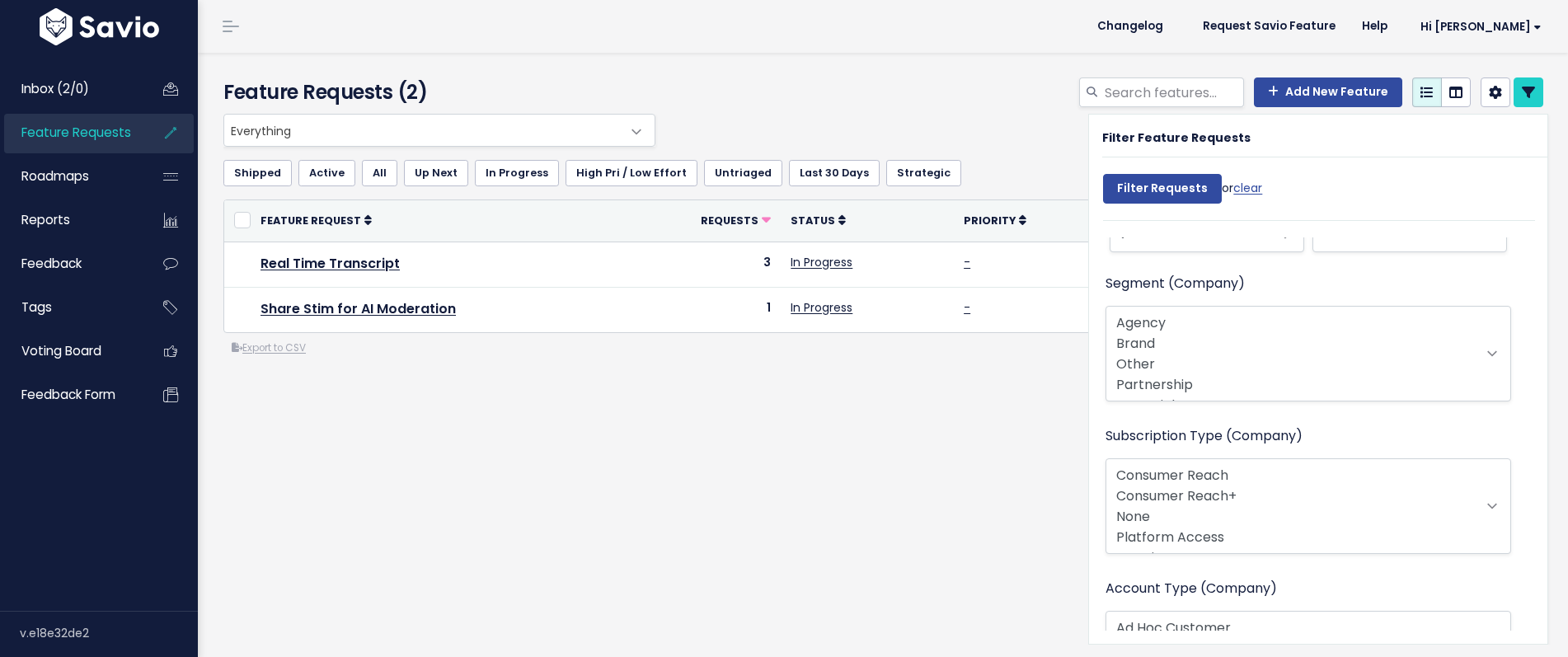
scroll to position [14, 0]
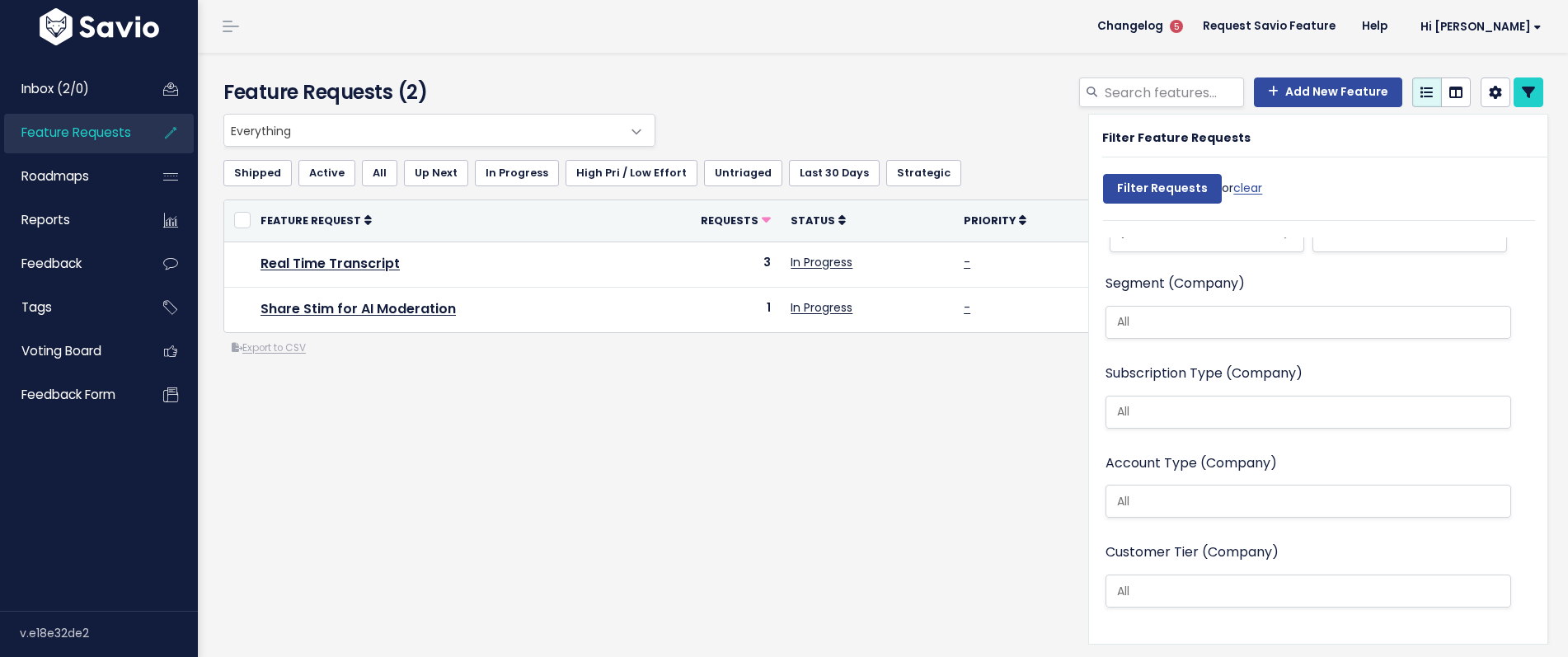
click at [963, 420] on div "Everything Any Product: Any Product Area Any Product: No Product Area No Produc…" at bounding box center [884, 302] width 1345 height 375
click at [1532, 57] on div "Feature Requests (2) Add New Feature" at bounding box center [880, 83] width 1365 height 61
click at [1530, 64] on div "Feature Requests (2) Add New Feature" at bounding box center [880, 83] width 1365 height 61
click at [1529, 91] on icon at bounding box center [1528, 92] width 13 height 13
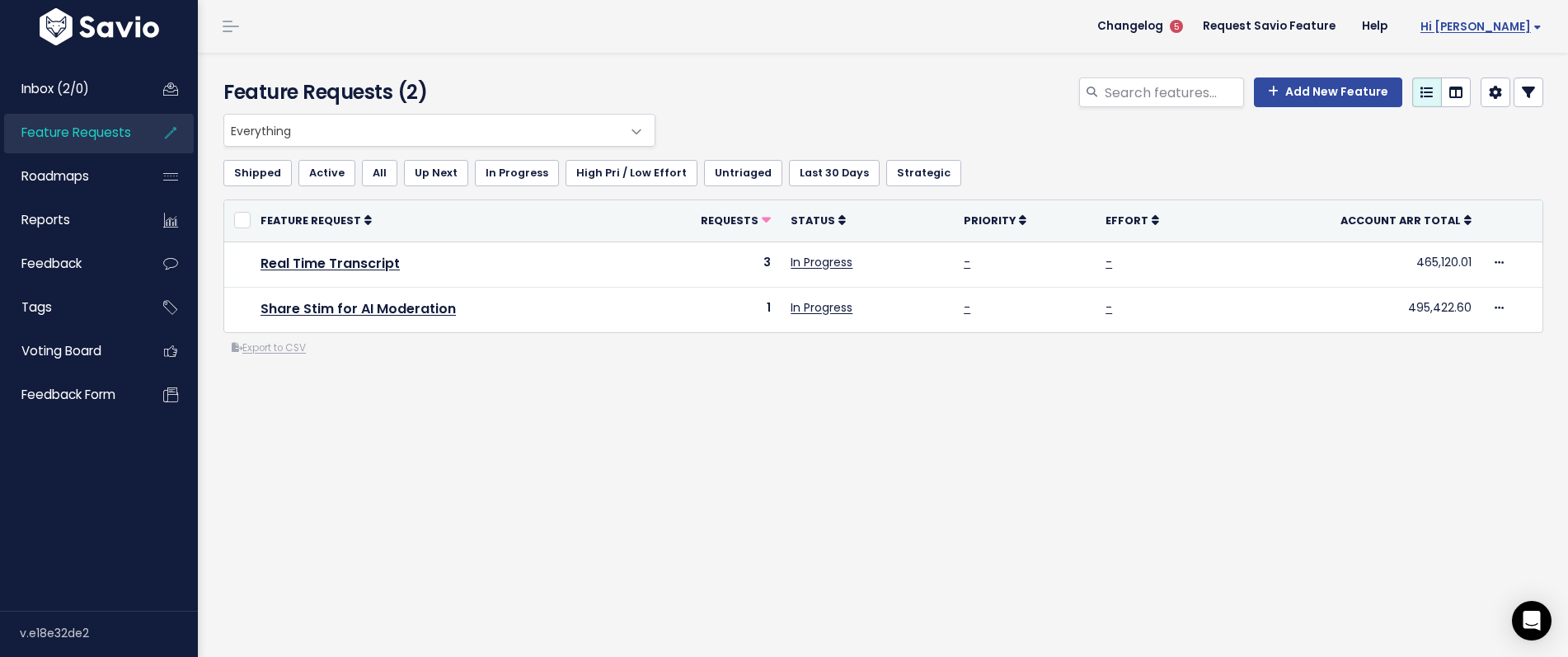
click at [1494, 33] on span "Hi [PERSON_NAME]" at bounding box center [1481, 27] width 121 height 13
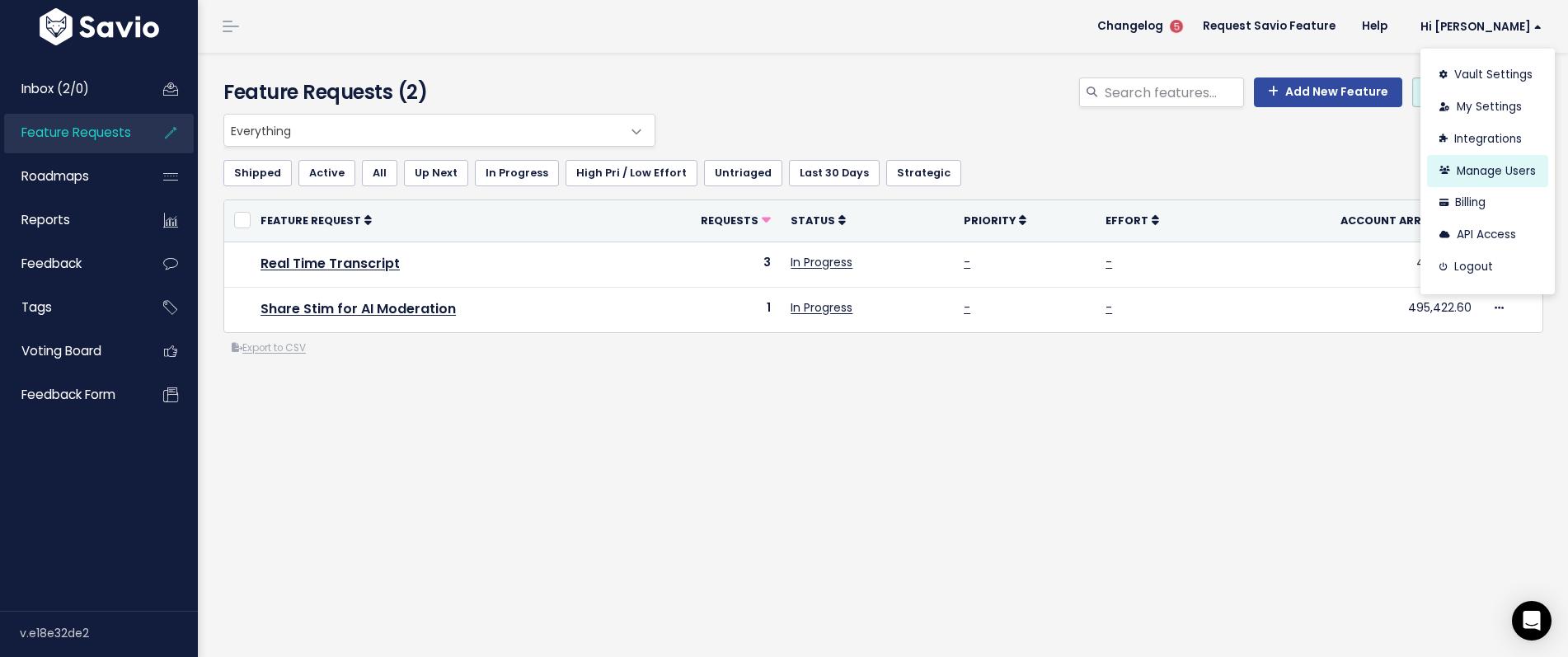
click at [1501, 174] on link "Manage Users" at bounding box center [1487, 170] width 121 height 32
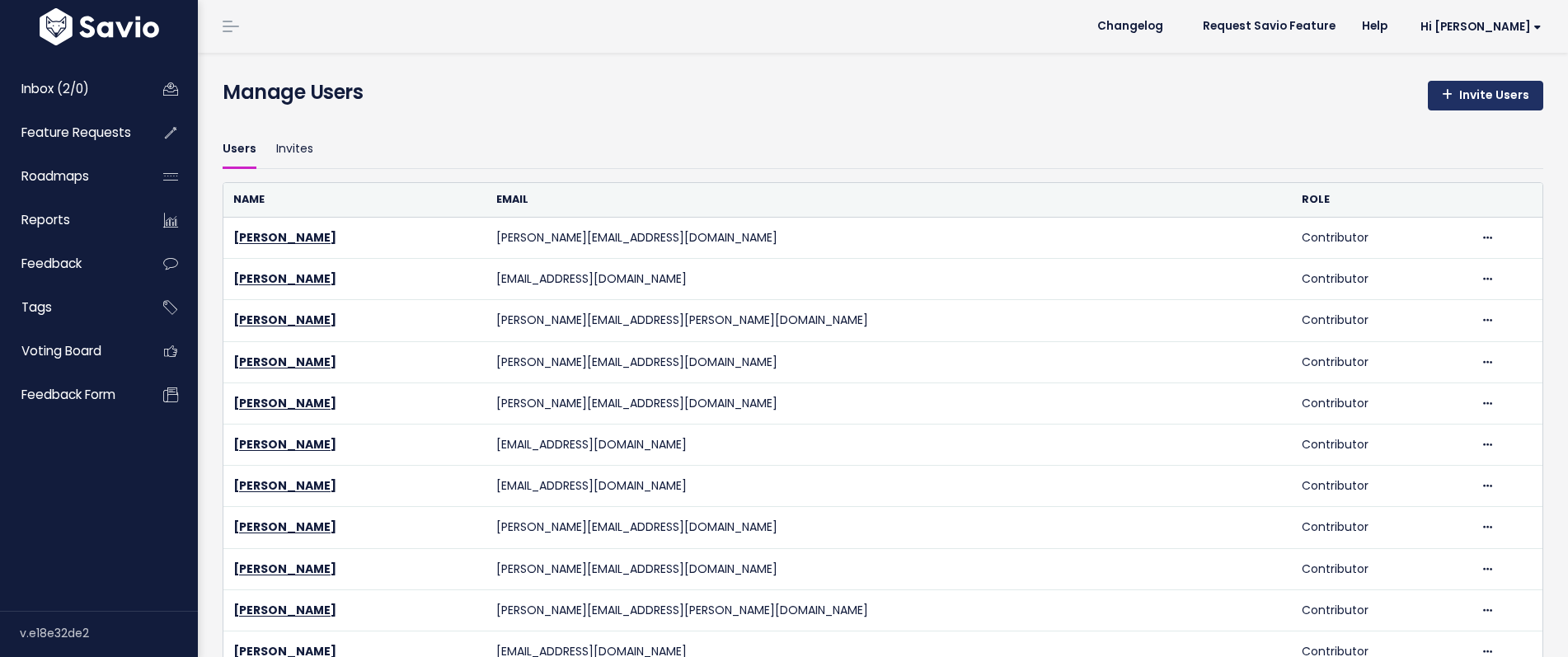
click at [1489, 93] on link "Invite Users" at bounding box center [1485, 96] width 116 height 30
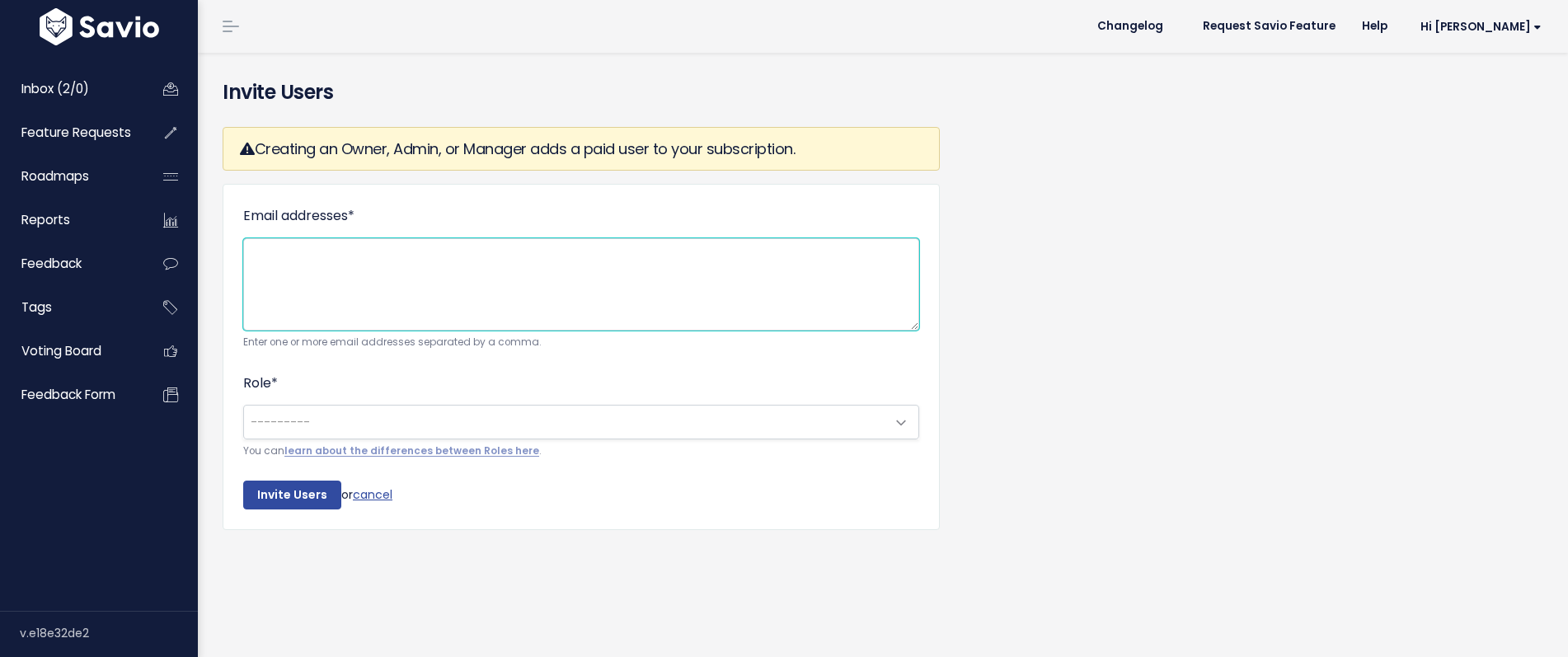
click at [331, 281] on textarea "Email addresses *" at bounding box center [581, 283] width 676 height 92
type textarea "[PERSON_NAME][EMAIL_ADDRESS][DOMAIN_NAME]"
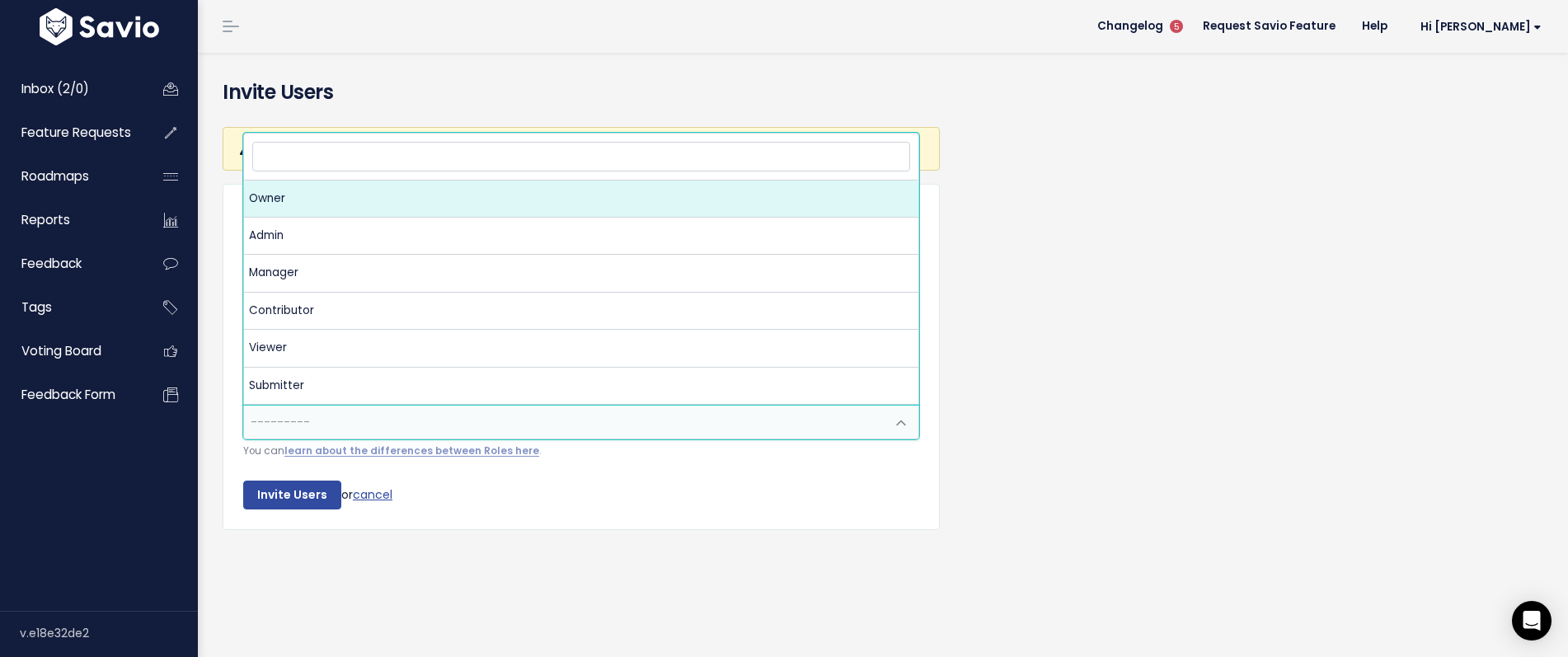
click at [282, 431] on span "---------" at bounding box center [565, 422] width 641 height 33
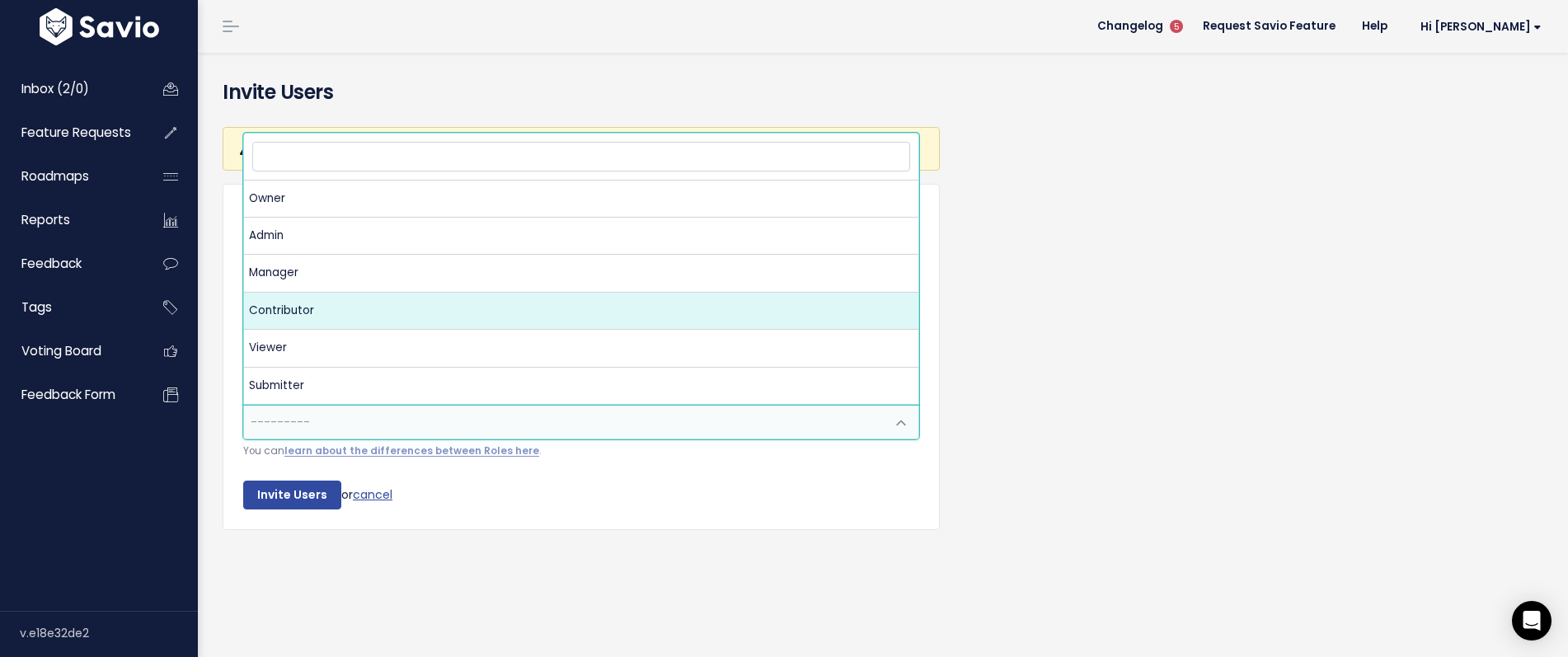
select select "CONTRIBUTOR"
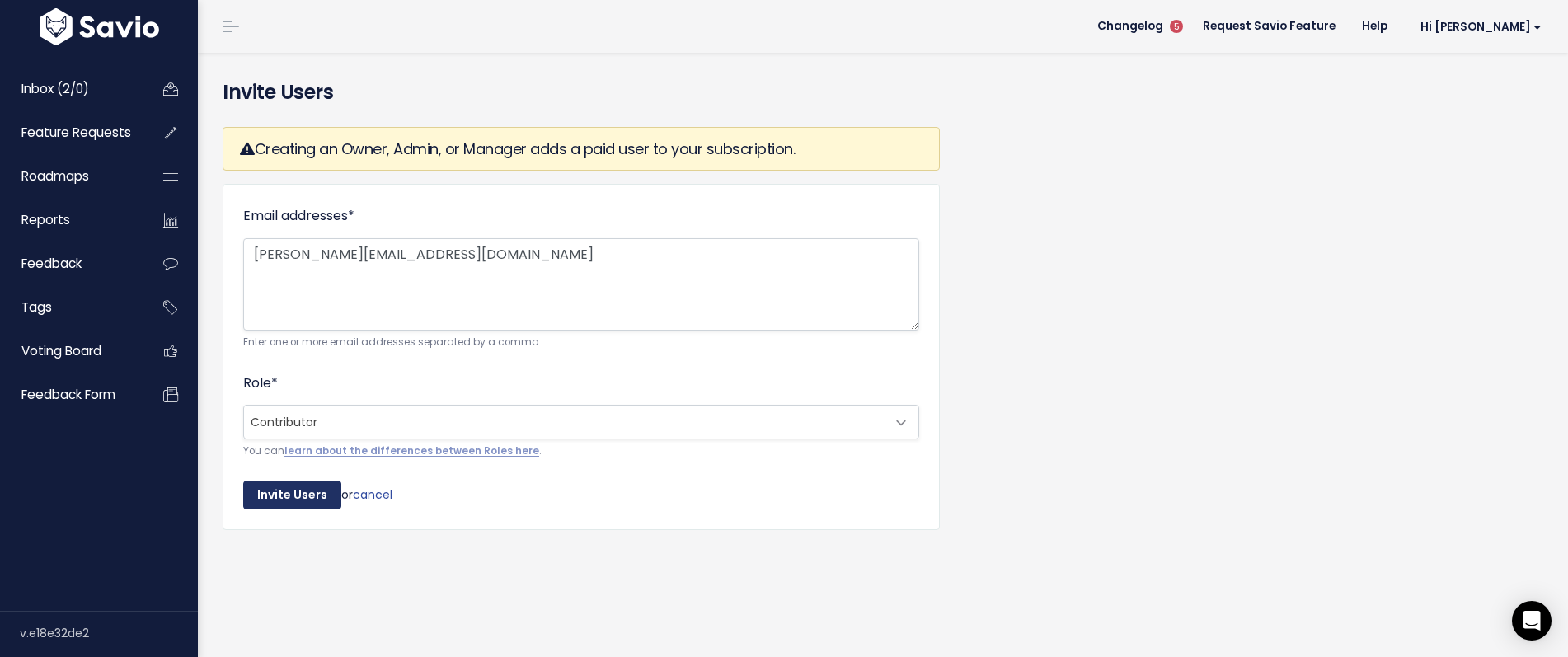
click at [292, 496] on input "Invite Users" at bounding box center [292, 496] width 98 height 30
